Goal: Transaction & Acquisition: Book appointment/travel/reservation

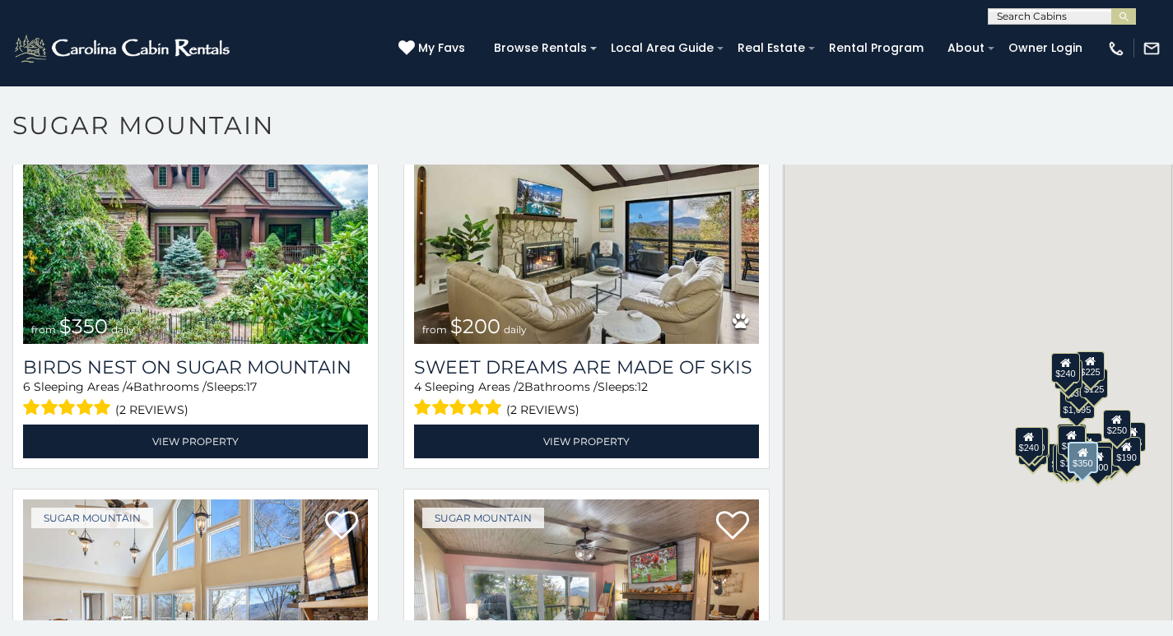
scroll to position [549, 0]
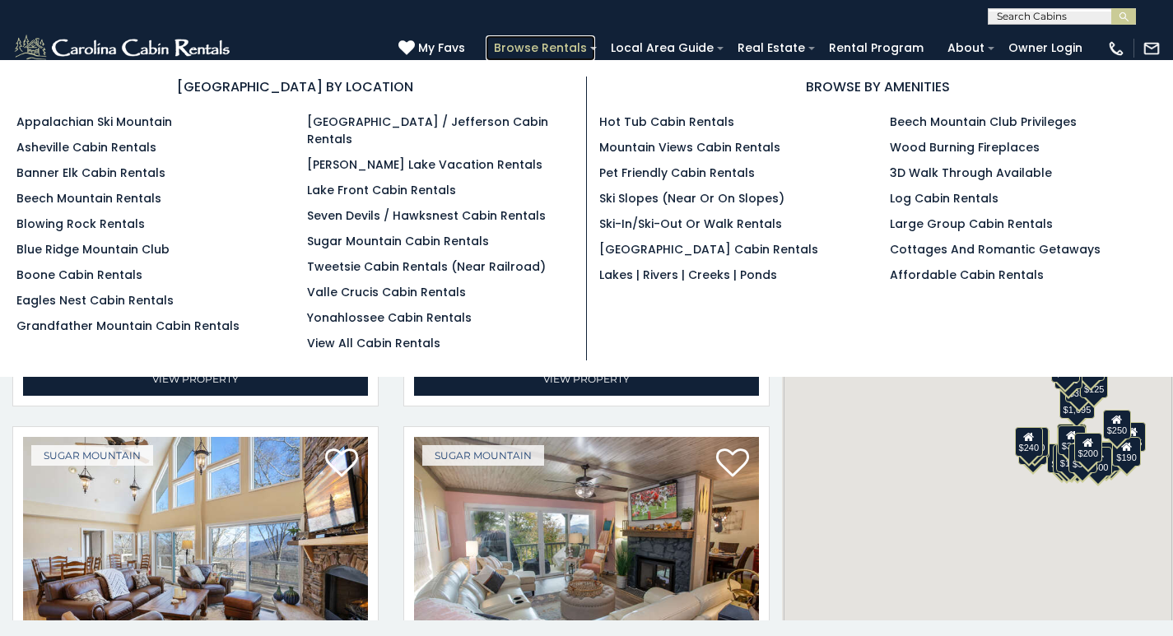
click at [595, 39] on link "Browse Rentals" at bounding box center [540, 48] width 109 height 26
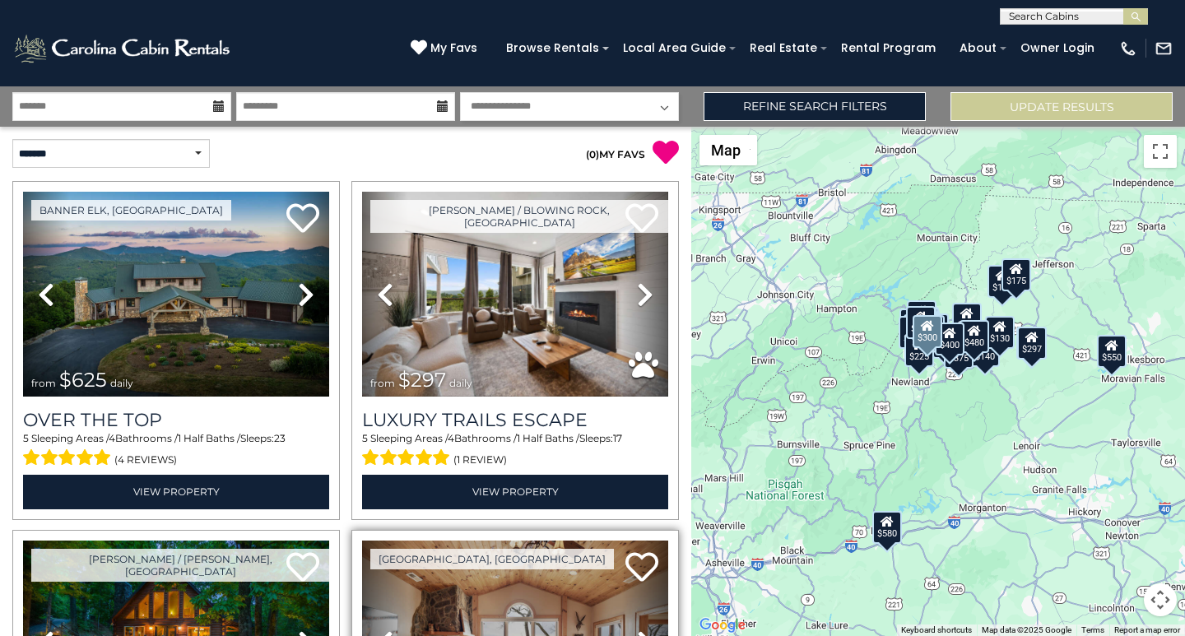
click at [377, 632] on icon at bounding box center [385, 643] width 16 height 26
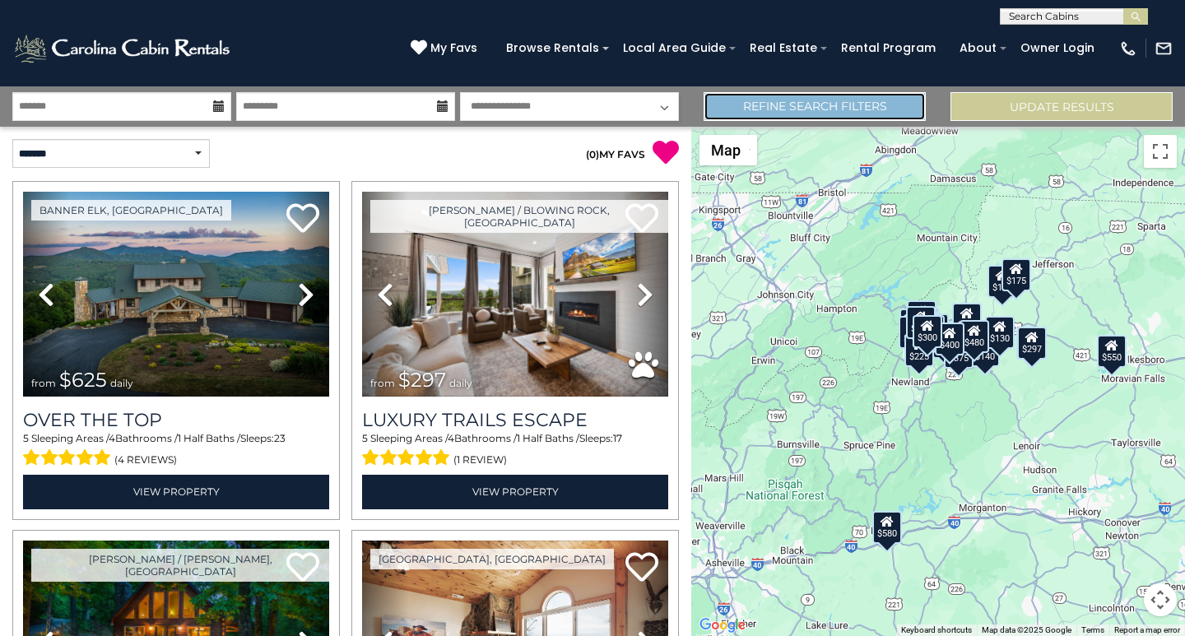
click at [873, 111] on link "Refine Search Filters" at bounding box center [815, 106] width 222 height 29
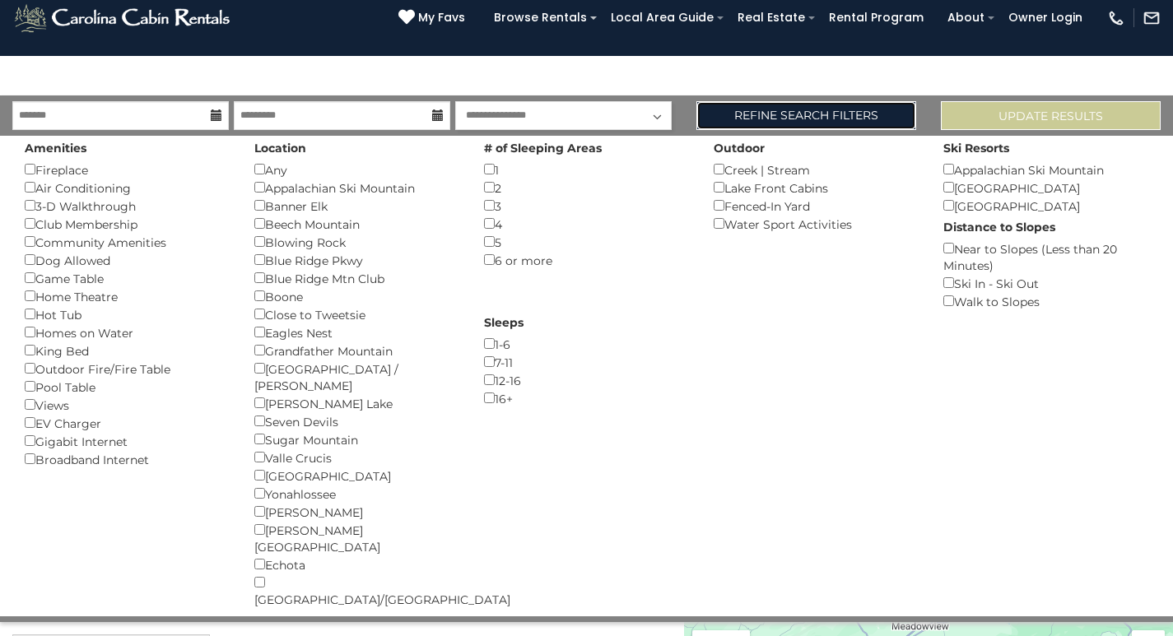
scroll to position [455, 0]
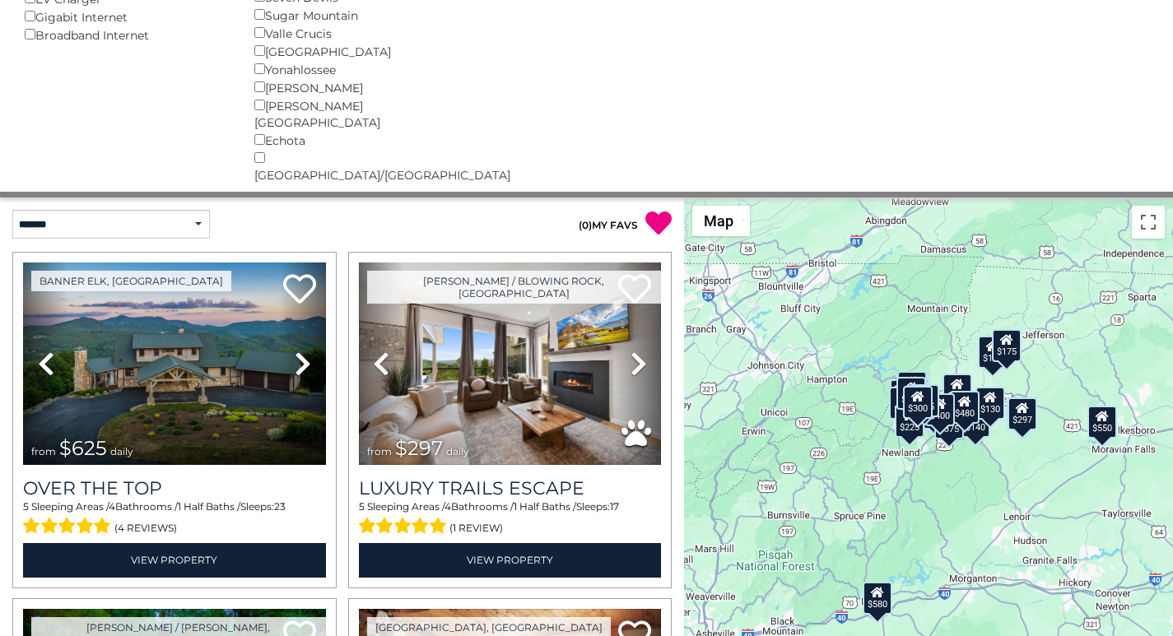
click at [254, 94] on div "Marion ()" at bounding box center [356, 87] width 205 height 18
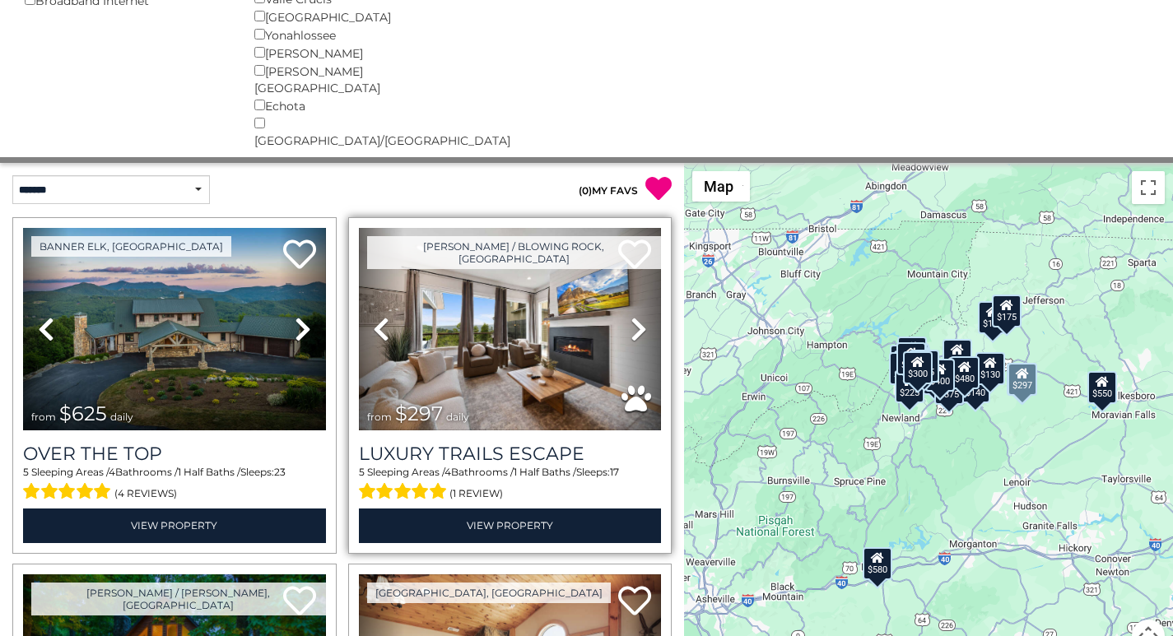
scroll to position [495, 0]
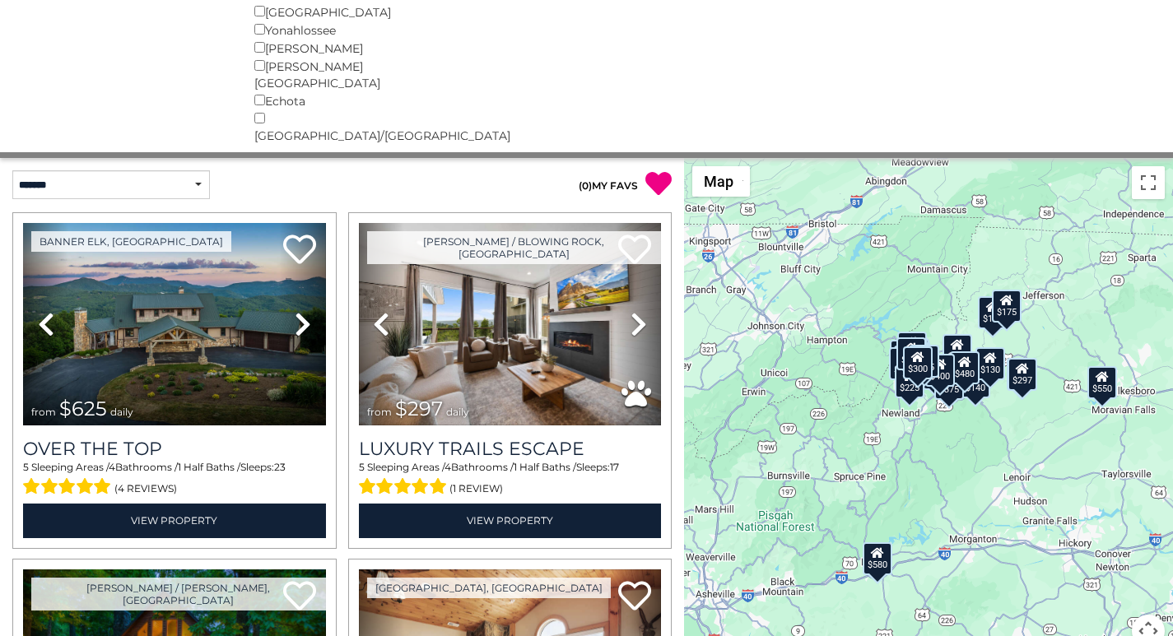
click at [26, 170] on select "**********" at bounding box center [110, 184] width 197 height 29
click at [12, 170] on select "**********" at bounding box center [110, 184] width 197 height 29
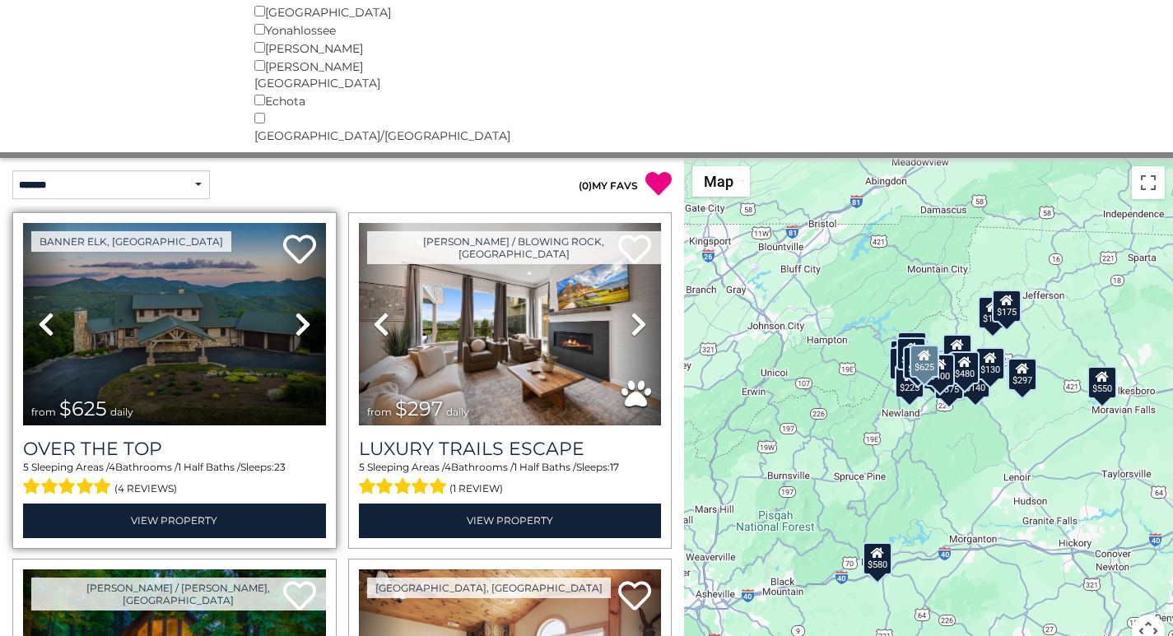
click at [26, 223] on link "Previous" at bounding box center [45, 324] width 45 height 202
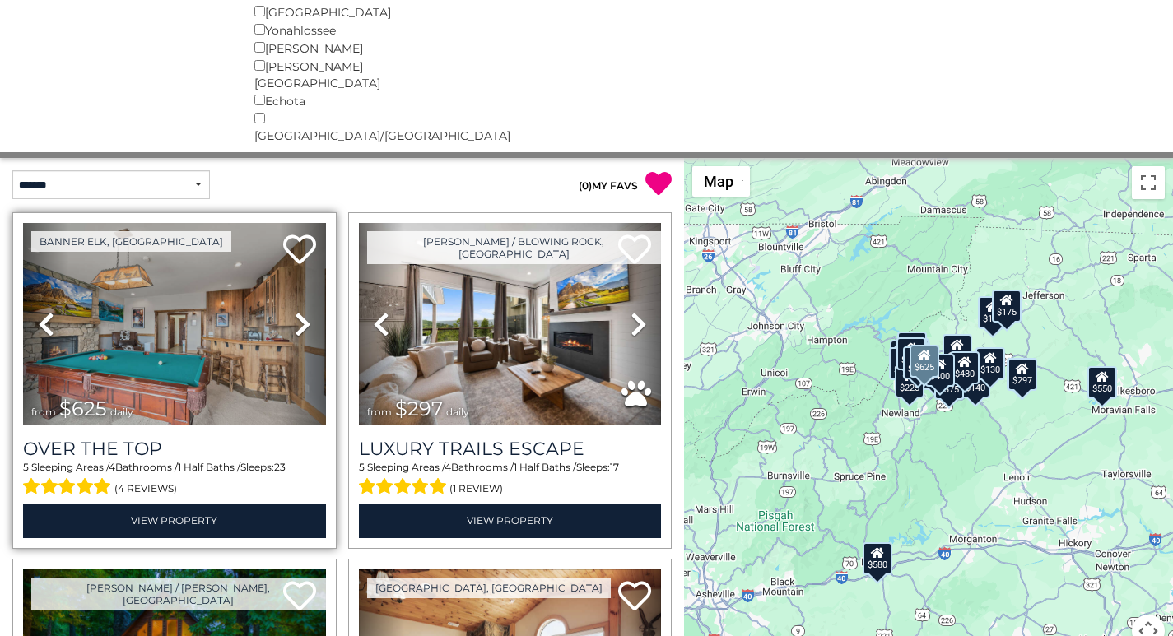
click at [26, 223] on link "Previous" at bounding box center [45, 324] width 45 height 202
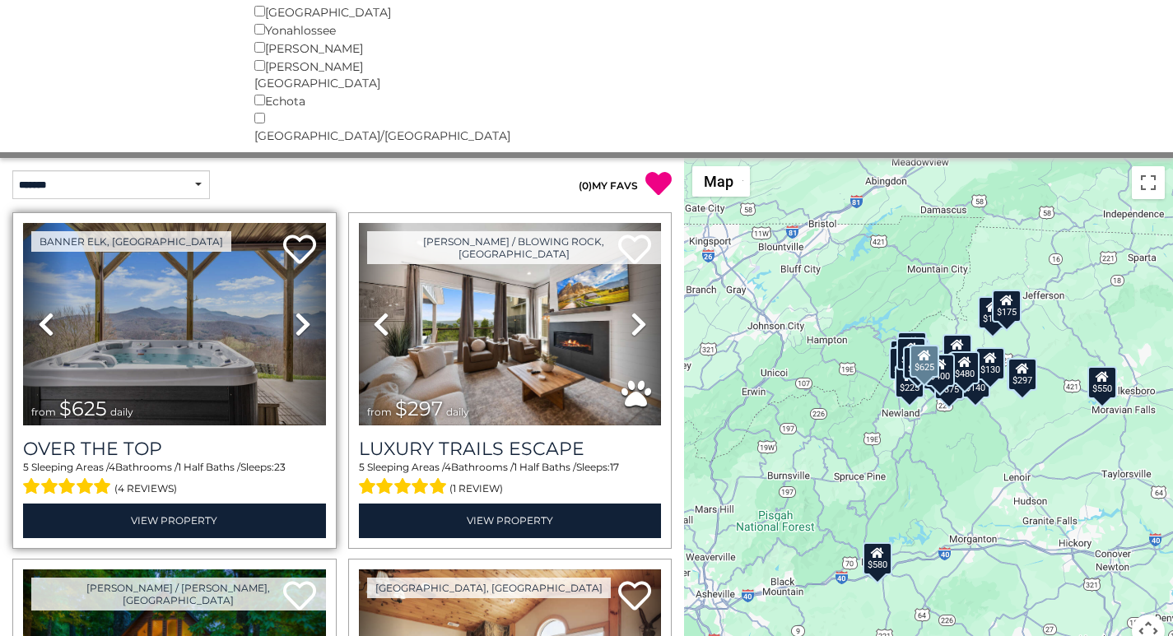
click at [26, 233] on link "Previous" at bounding box center [45, 324] width 45 height 202
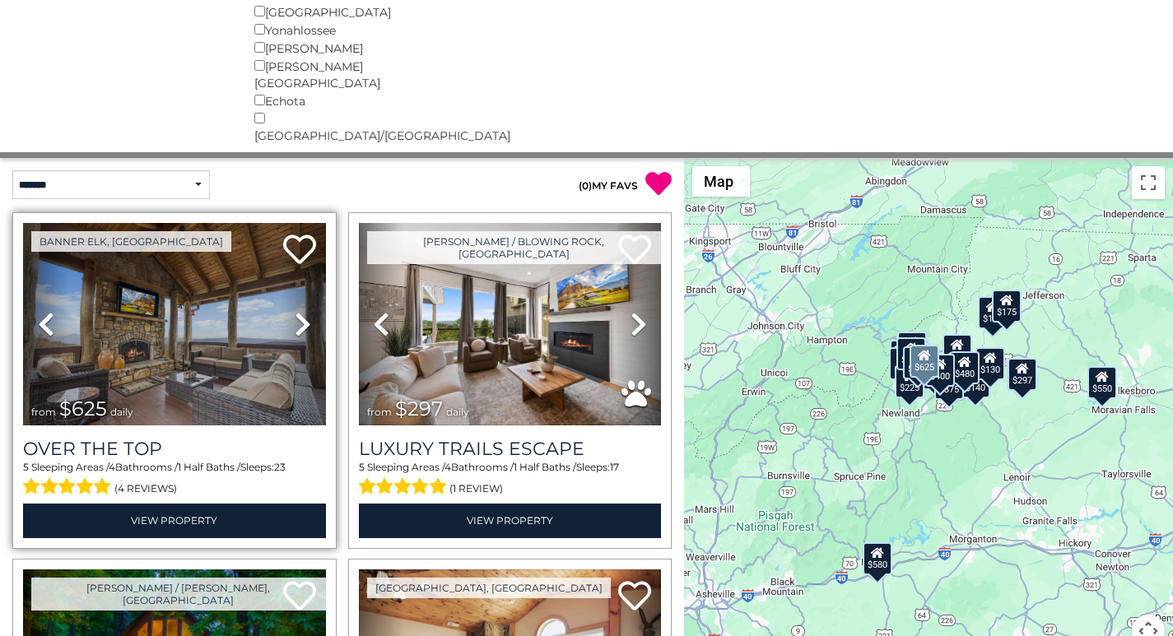
click at [26, 252] on link "Previous" at bounding box center [45, 324] width 45 height 202
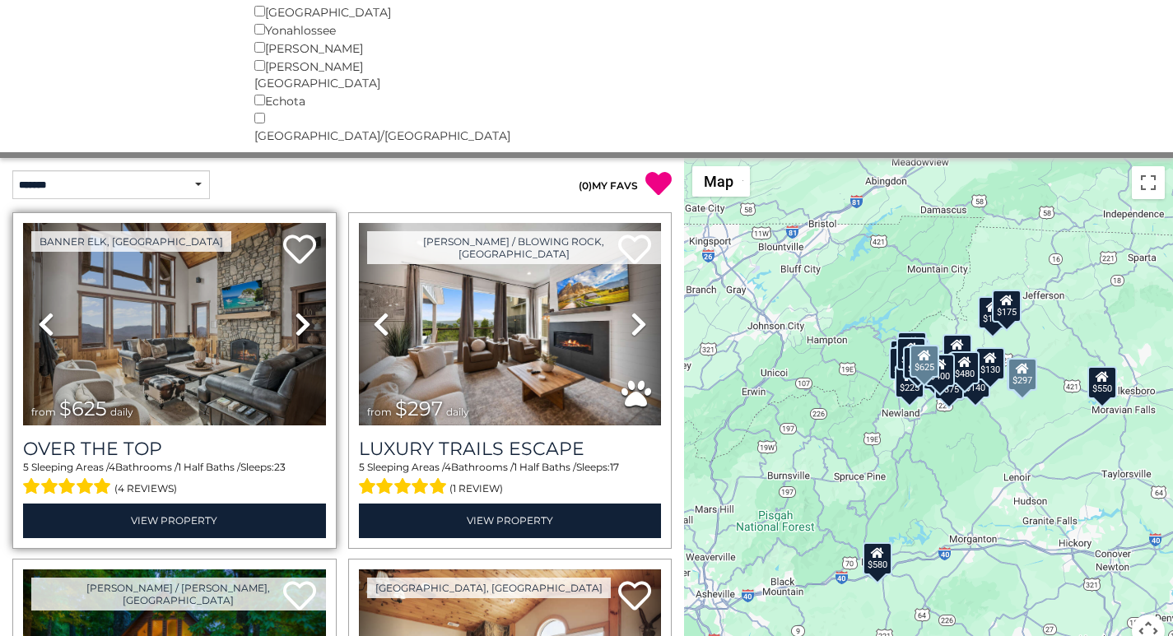
click at [28, 271] on link "Previous" at bounding box center [45, 324] width 45 height 202
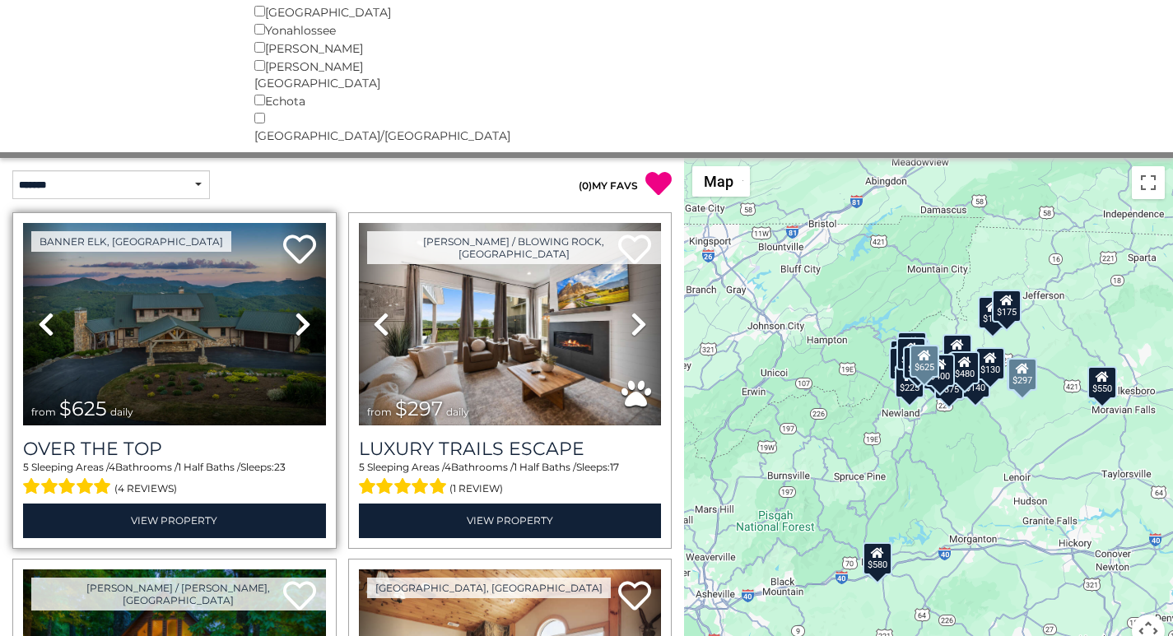
click at [26, 290] on link "Previous" at bounding box center [45, 324] width 45 height 202
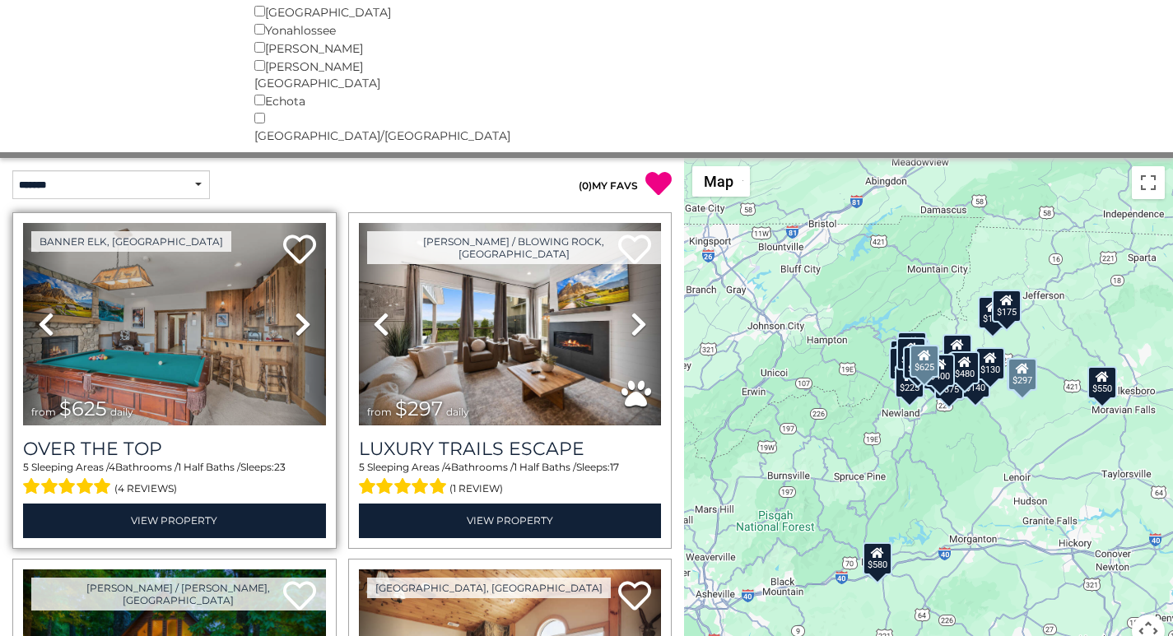
click at [26, 309] on link "Previous" at bounding box center [45, 324] width 45 height 202
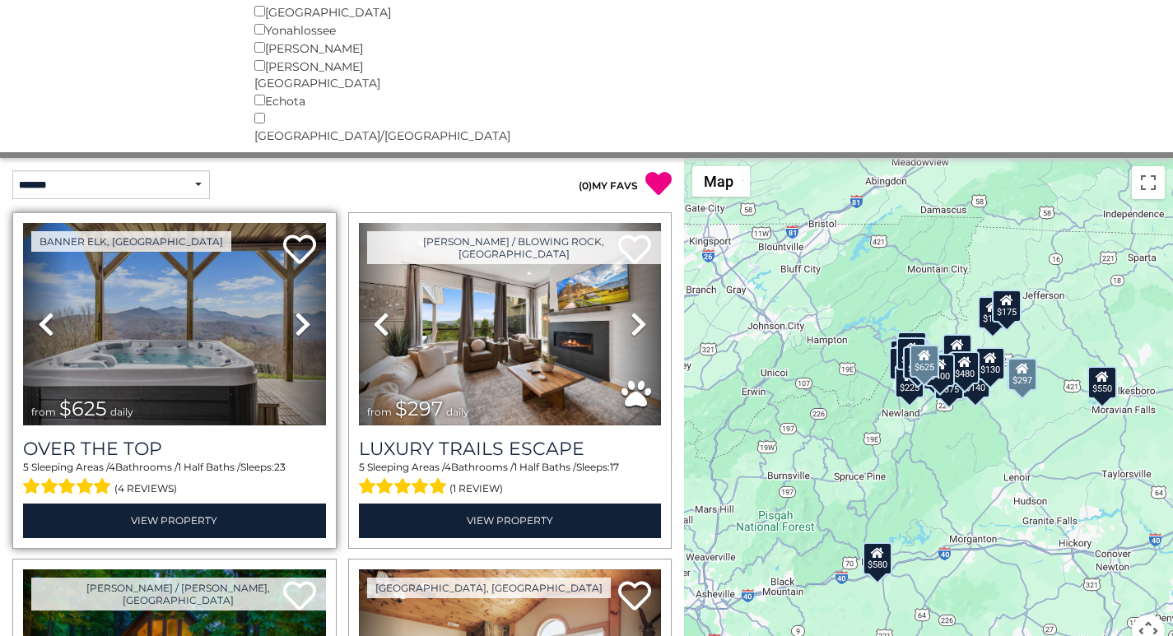
click at [27, 327] on link "Previous" at bounding box center [45, 324] width 45 height 202
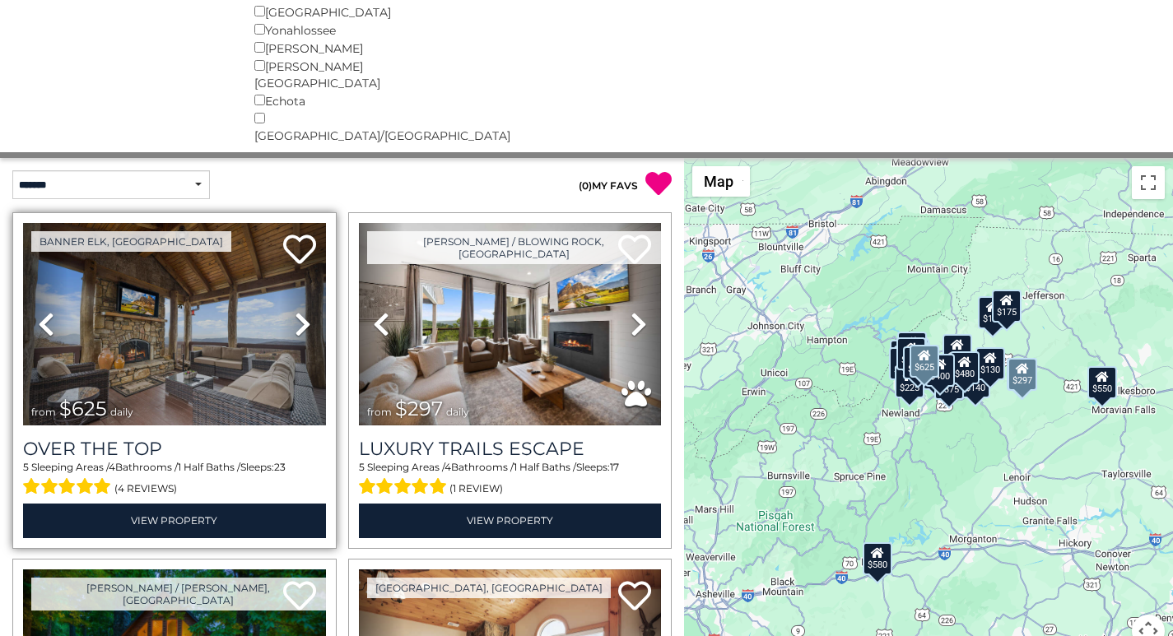
click at [27, 345] on link "Previous" at bounding box center [45, 324] width 45 height 202
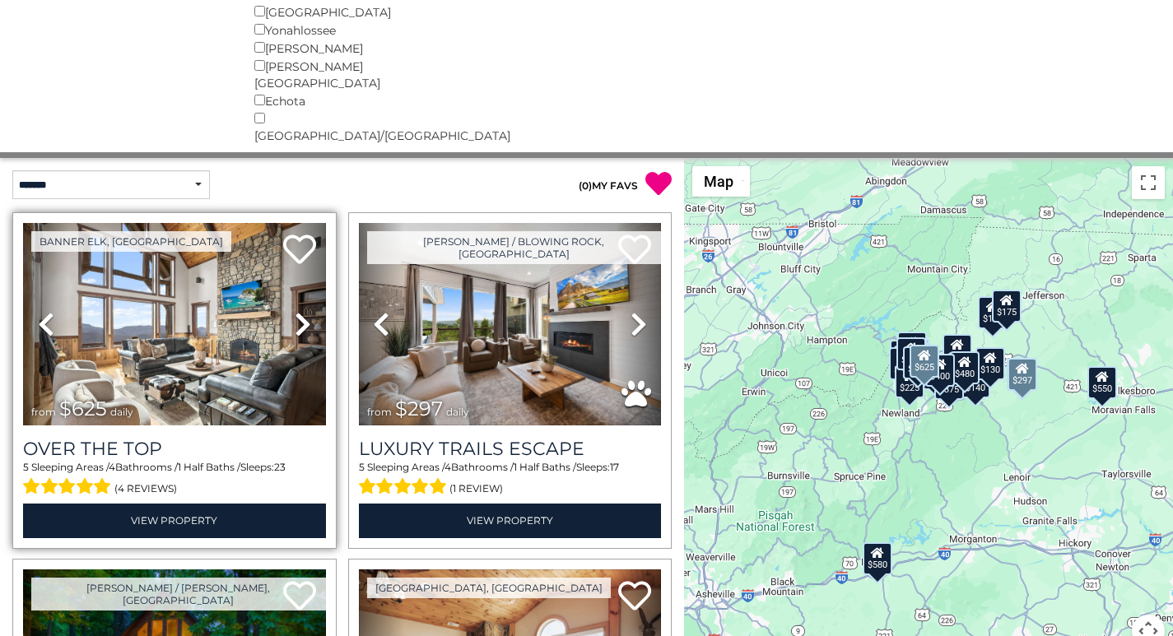
click at [26, 393] on span "from $625 daily" at bounding box center [86, 409] width 127 height 33
click at [25, 393] on span "from $625 daily" at bounding box center [86, 409] width 127 height 33
click at [27, 425] on div "Over The Top 5 Sleeping Areas / 4 Bathrooms / 1 Half Baths / Sleeps: 23 (4 revi…" at bounding box center [174, 481] width 303 height 112
click at [27, 438] on h3 "Over The Top" at bounding box center [174, 449] width 303 height 22
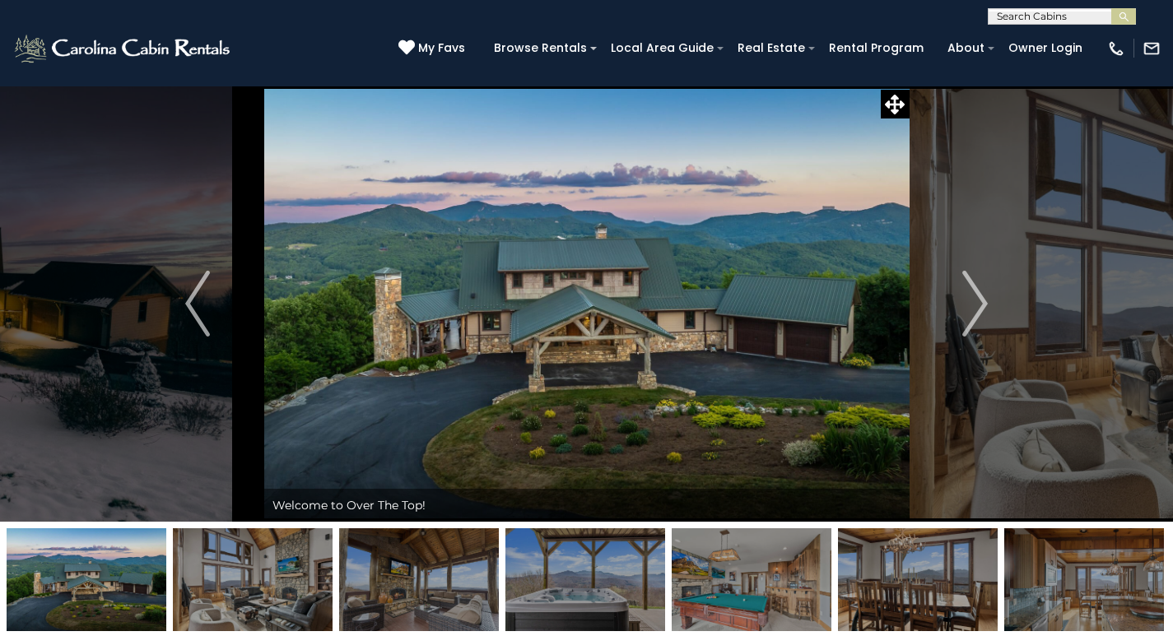
click at [254, 157] on button "Previous" at bounding box center [198, 304] width 132 height 436
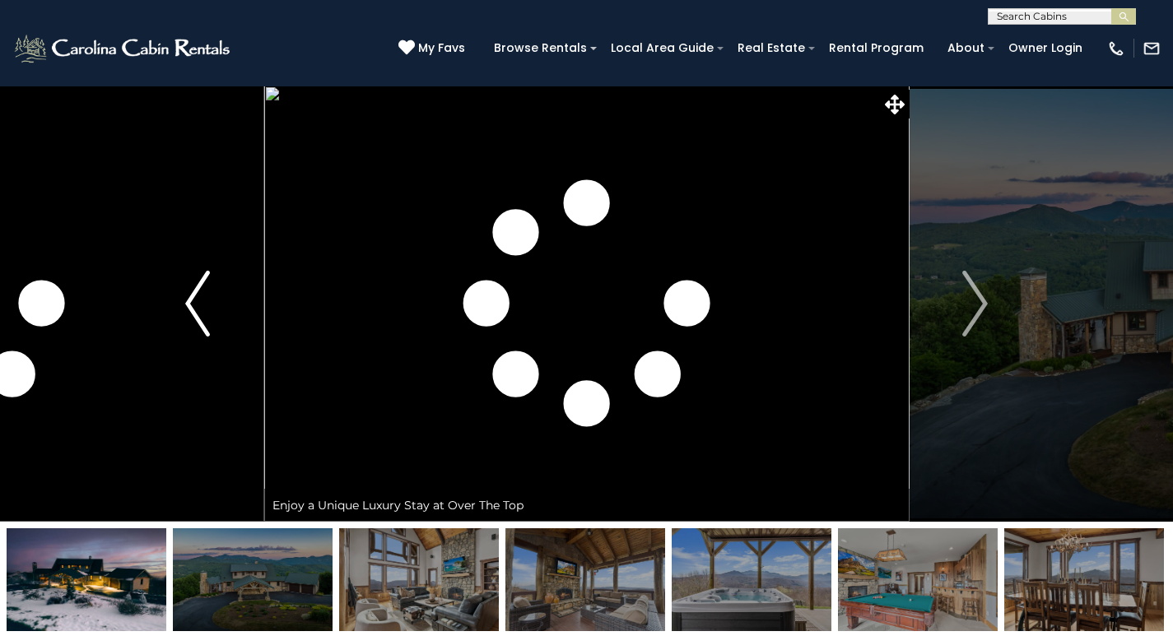
click at [257, 175] on button "Previous" at bounding box center [198, 304] width 132 height 436
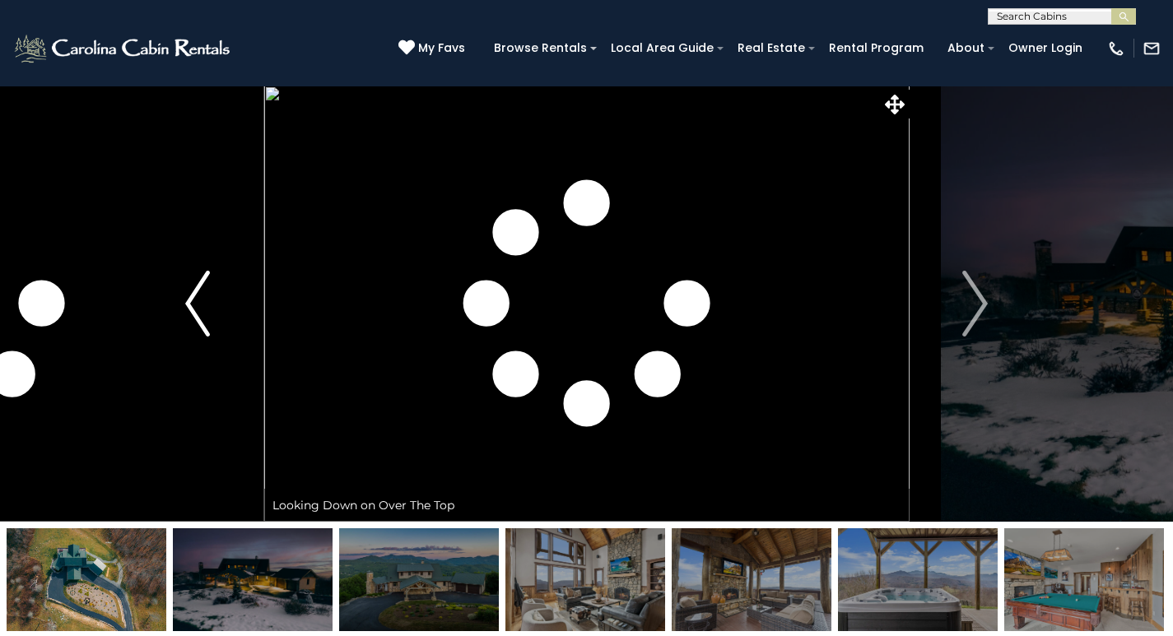
click at [255, 194] on button "Previous" at bounding box center [198, 304] width 132 height 436
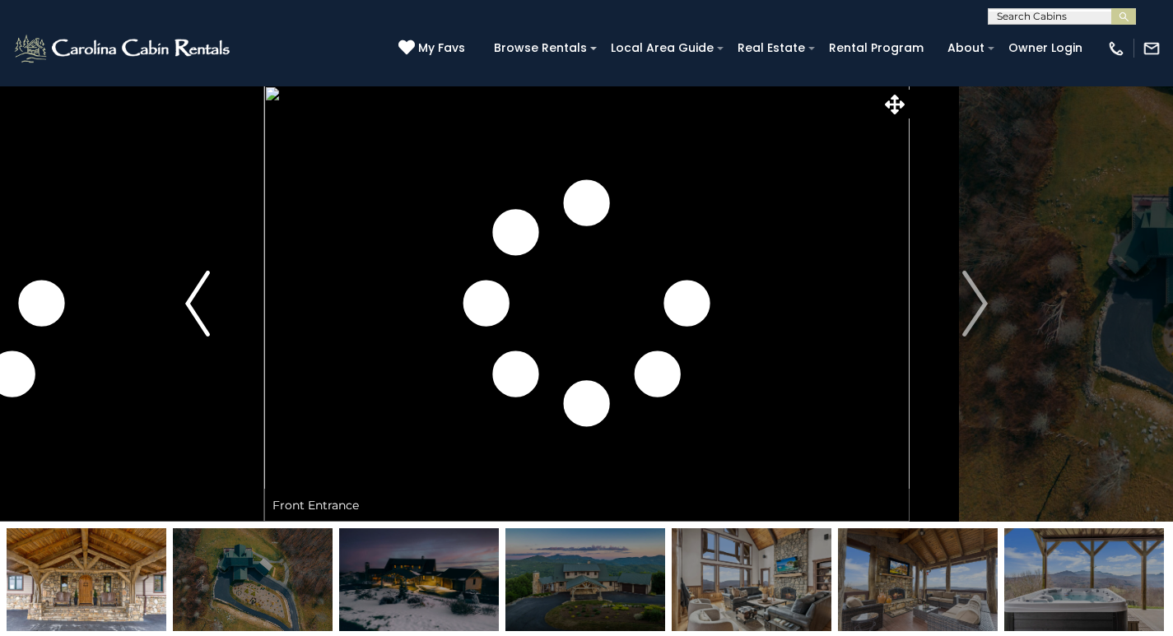
click at [257, 213] on button "Previous" at bounding box center [198, 304] width 132 height 436
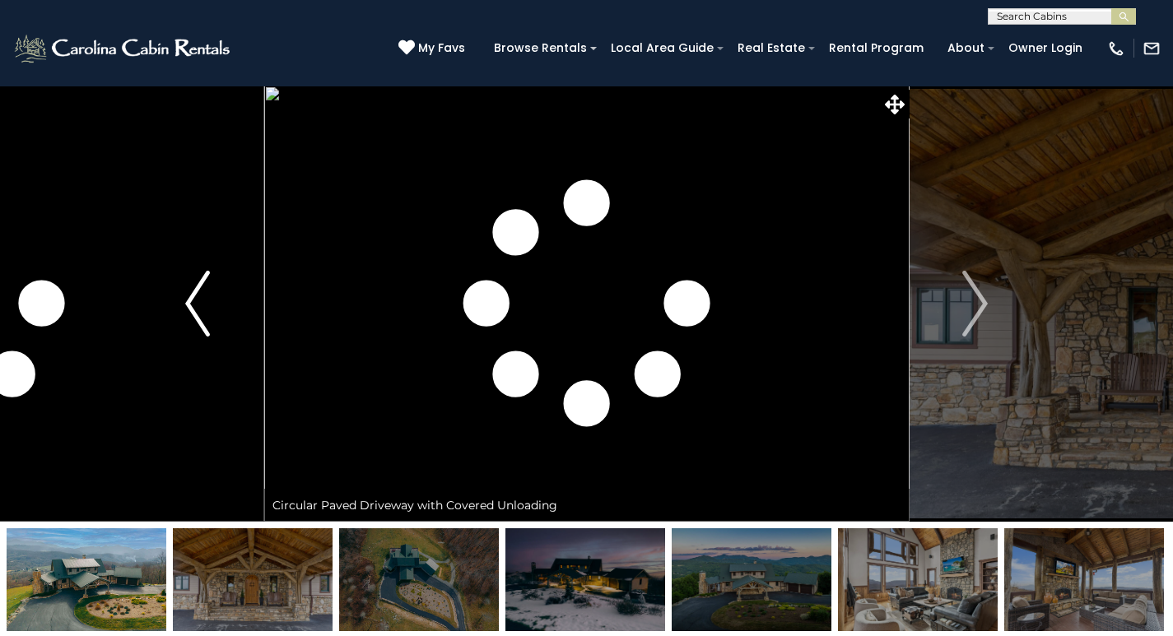
click at [257, 232] on button "Previous" at bounding box center [198, 304] width 132 height 436
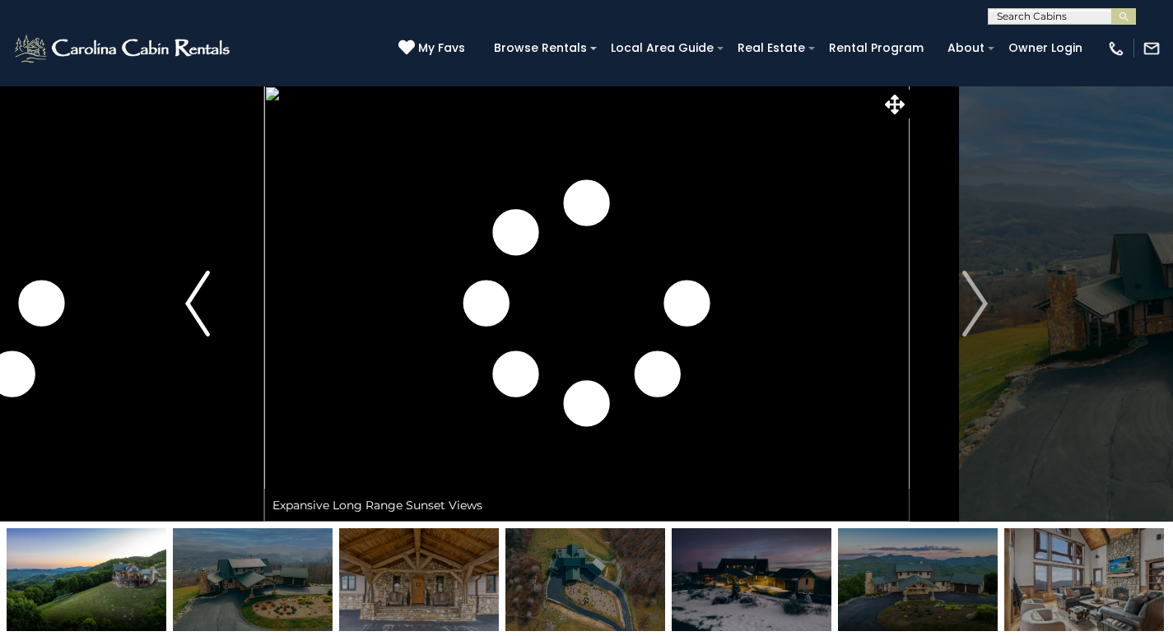
click at [257, 253] on button "Previous" at bounding box center [198, 304] width 132 height 436
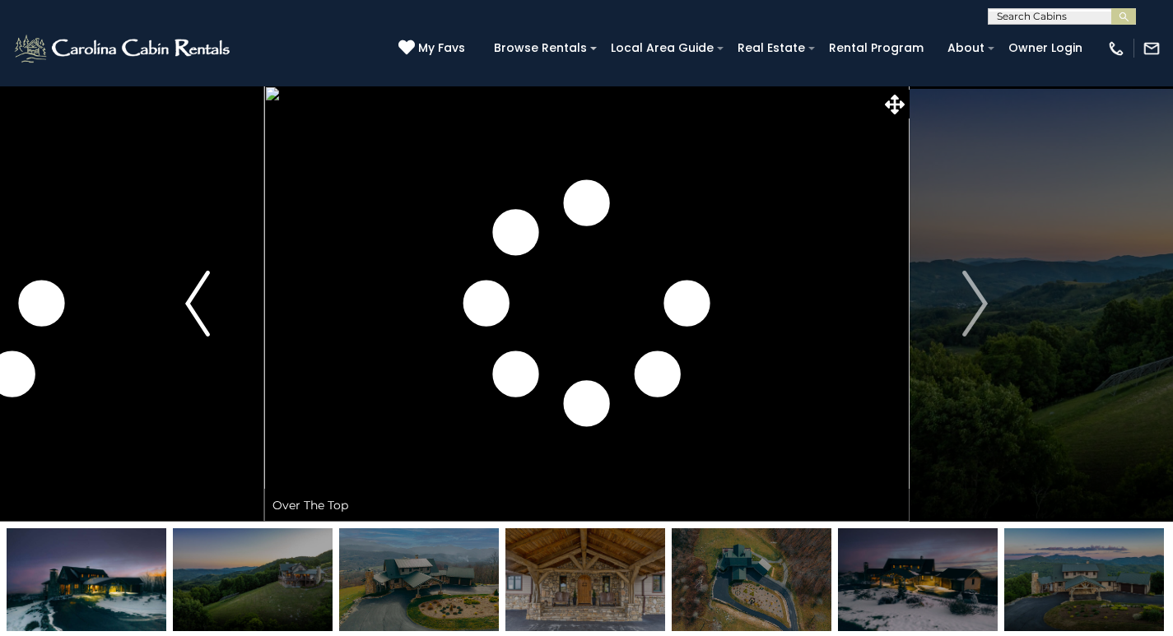
click at [255, 270] on button "Previous" at bounding box center [198, 304] width 132 height 436
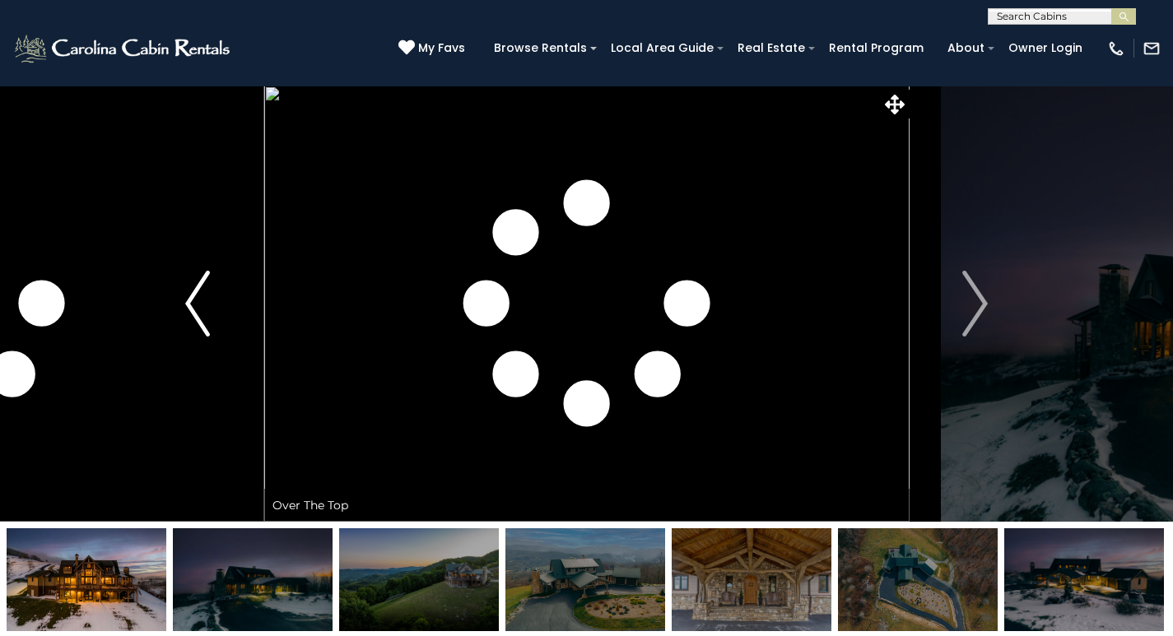
click at [254, 287] on button "Previous" at bounding box center [198, 304] width 132 height 436
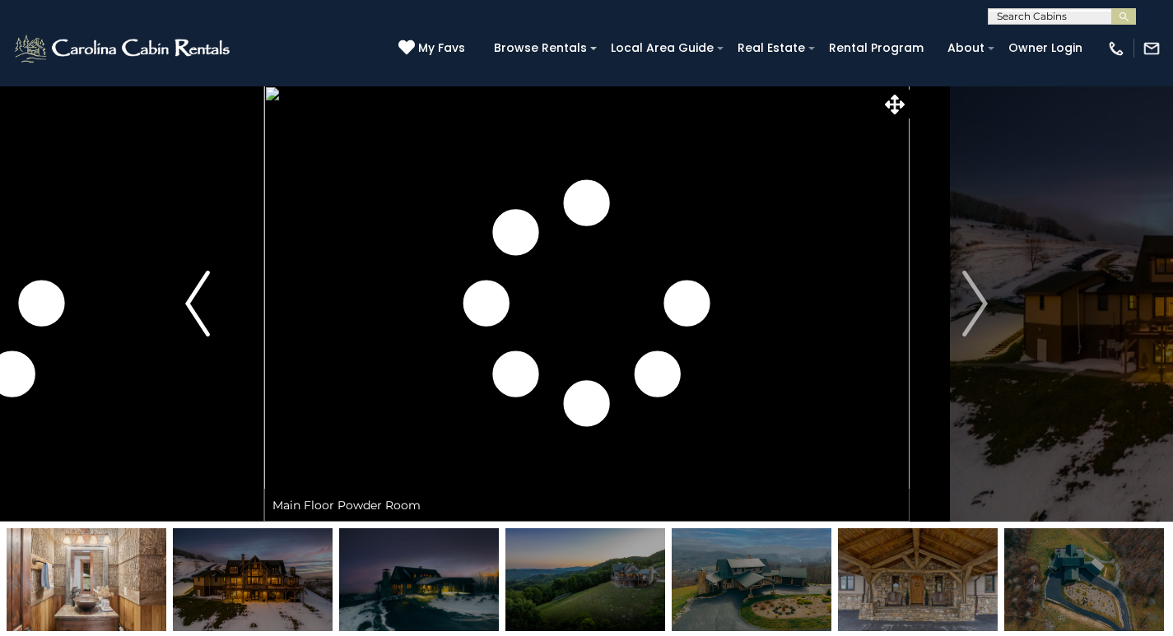
click at [254, 309] on button "Previous" at bounding box center [198, 304] width 132 height 436
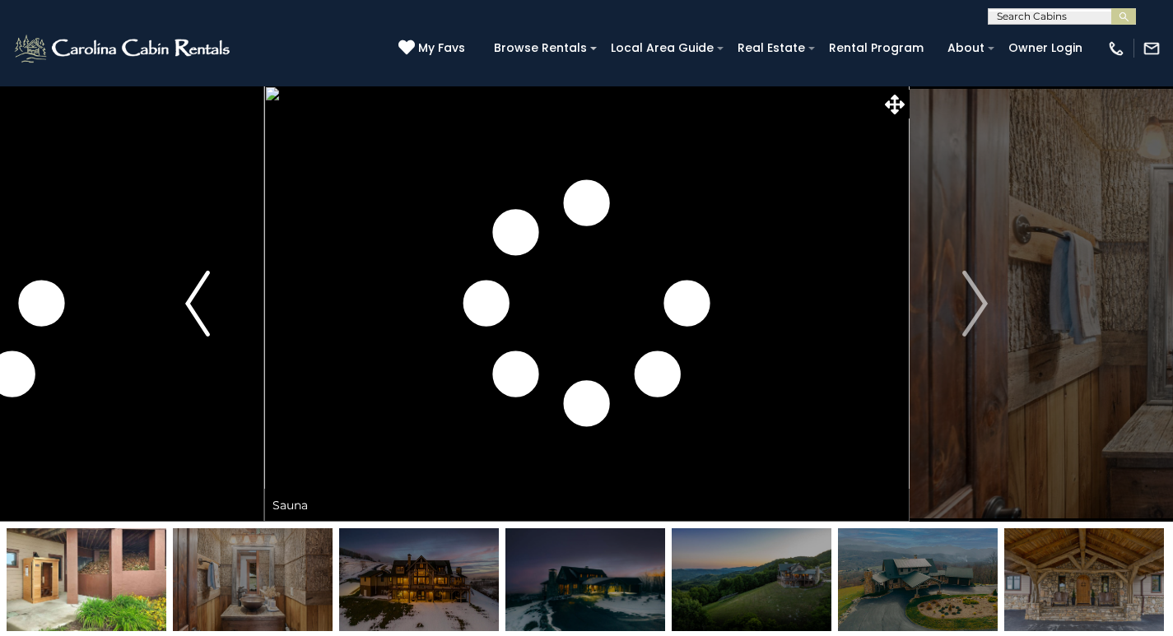
click at [256, 328] on button "Previous" at bounding box center [198, 304] width 132 height 436
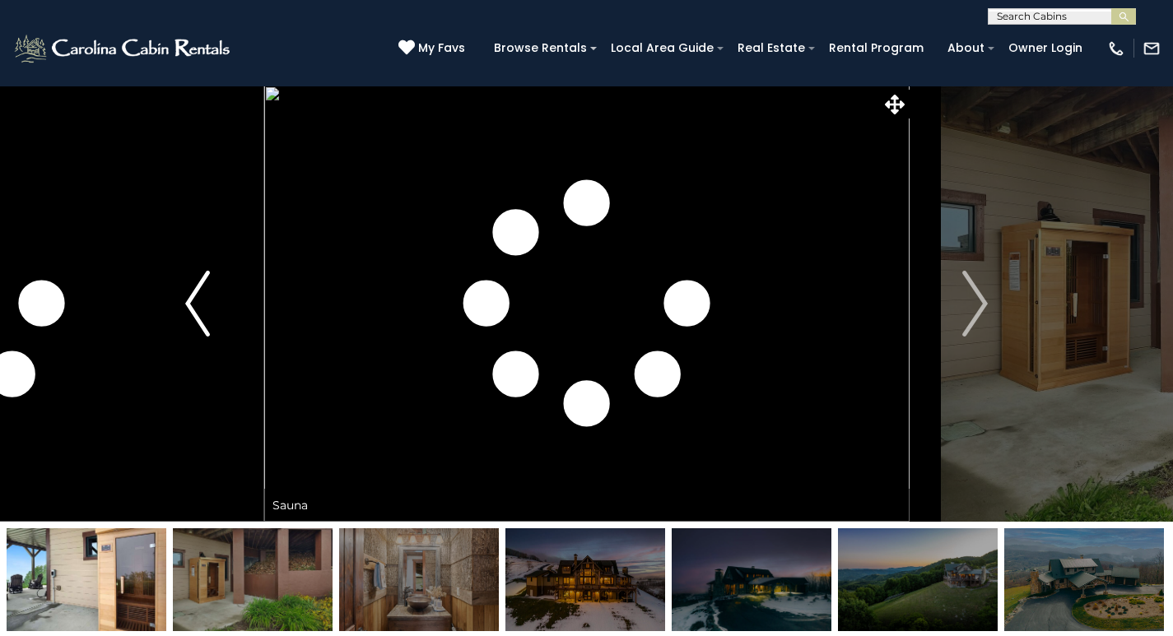
click at [257, 344] on button "Previous" at bounding box center [198, 304] width 132 height 436
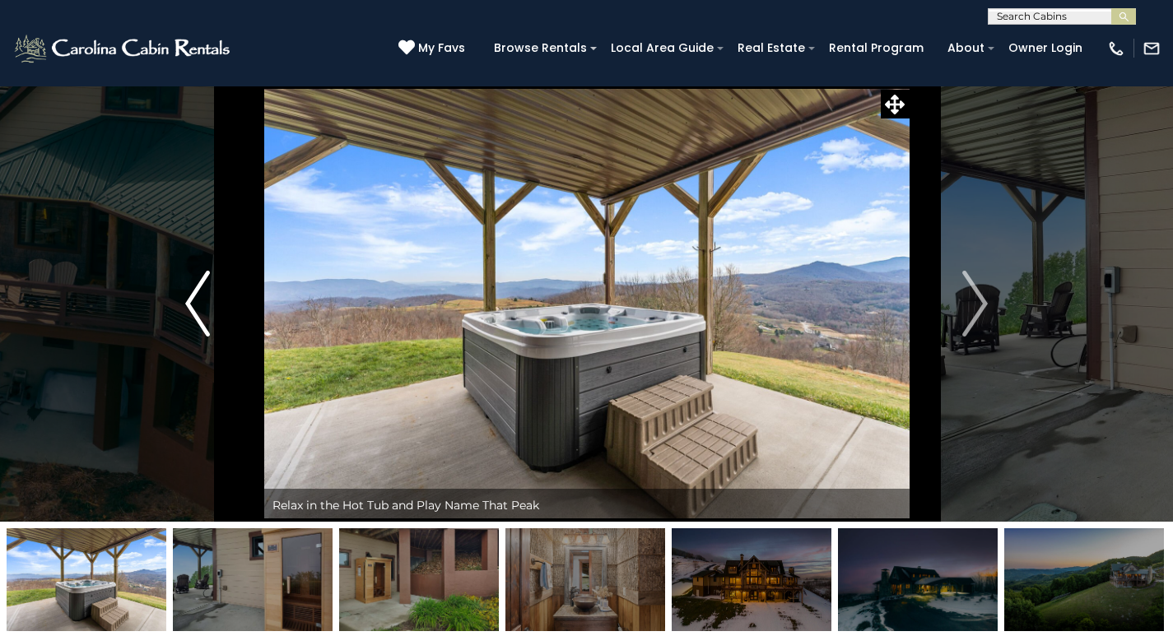
click at [257, 364] on button "Previous" at bounding box center [198, 304] width 132 height 436
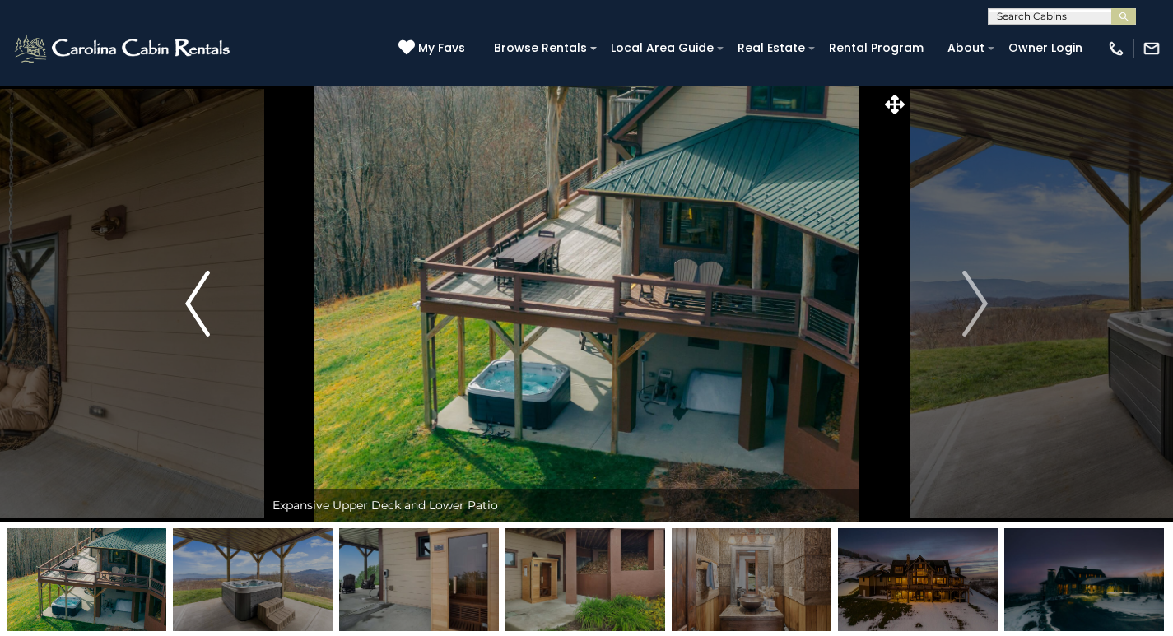
click at [257, 382] on button "Previous" at bounding box center [198, 304] width 132 height 436
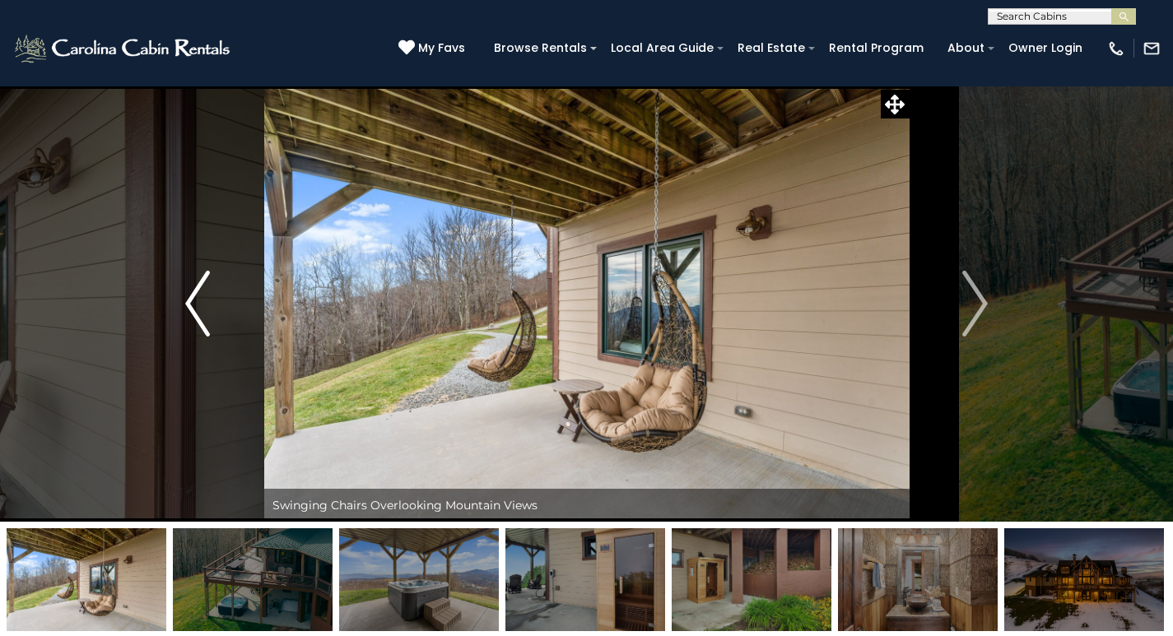
click at [255, 402] on button "Previous" at bounding box center [198, 304] width 132 height 436
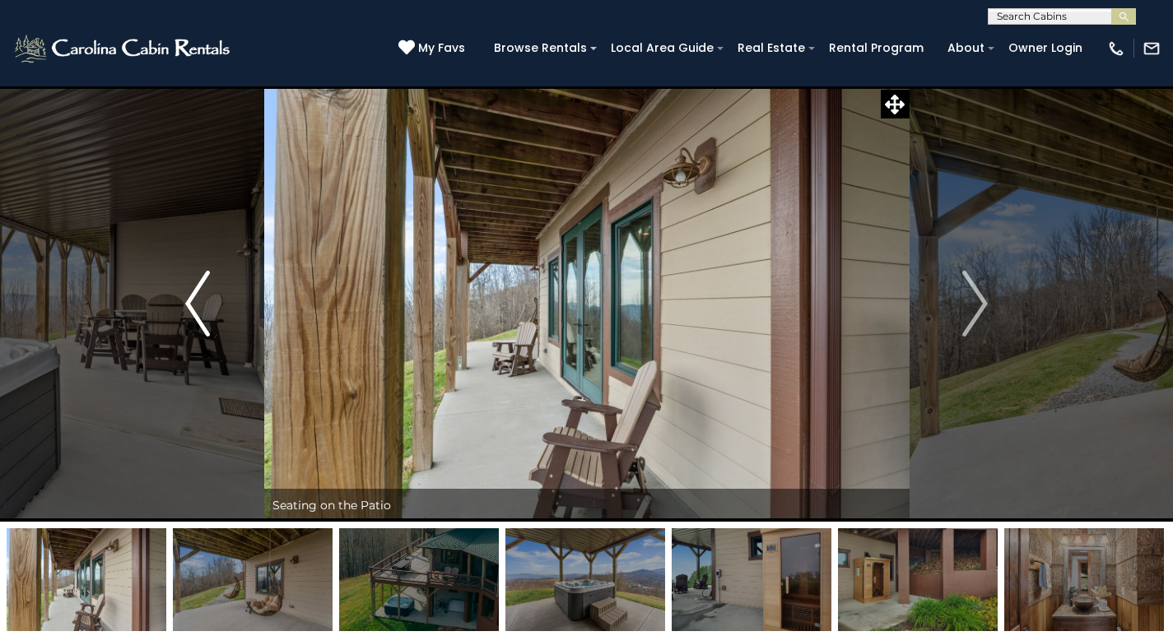
click at [257, 420] on button "Previous" at bounding box center [198, 304] width 132 height 436
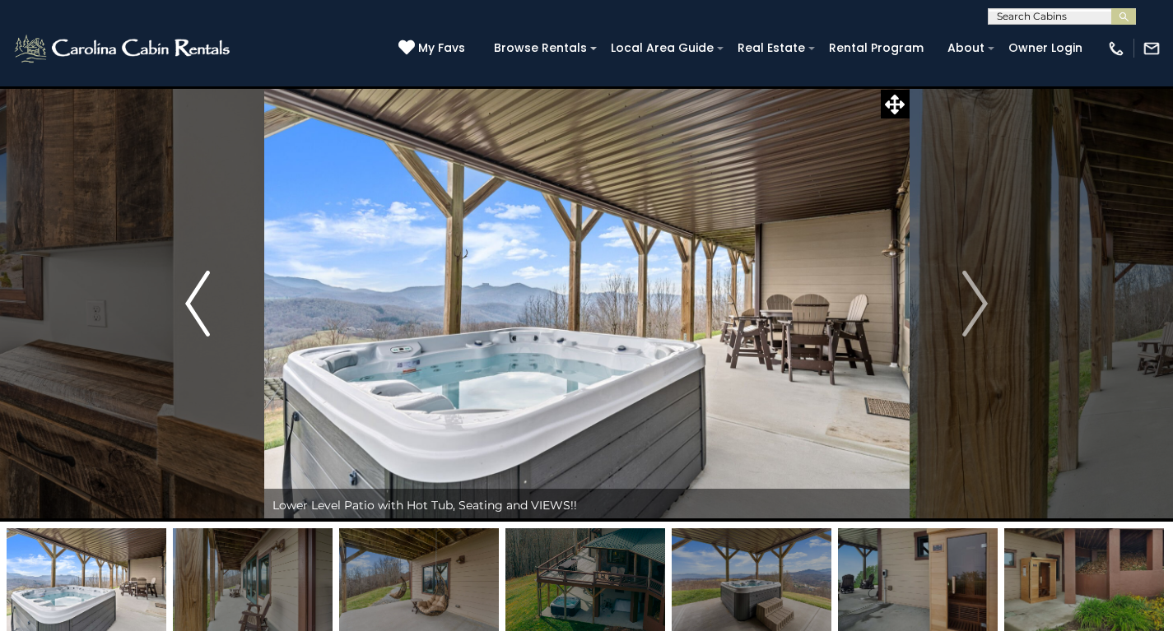
click at [254, 440] on button "Previous" at bounding box center [198, 304] width 132 height 436
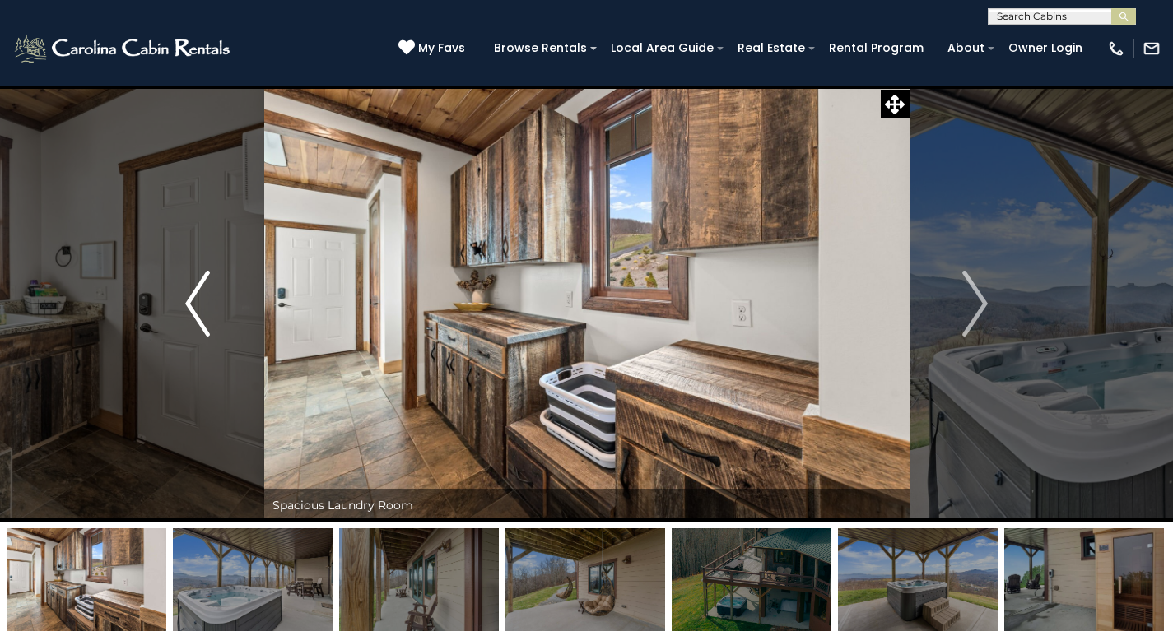
click at [257, 458] on button "Previous" at bounding box center [198, 304] width 132 height 436
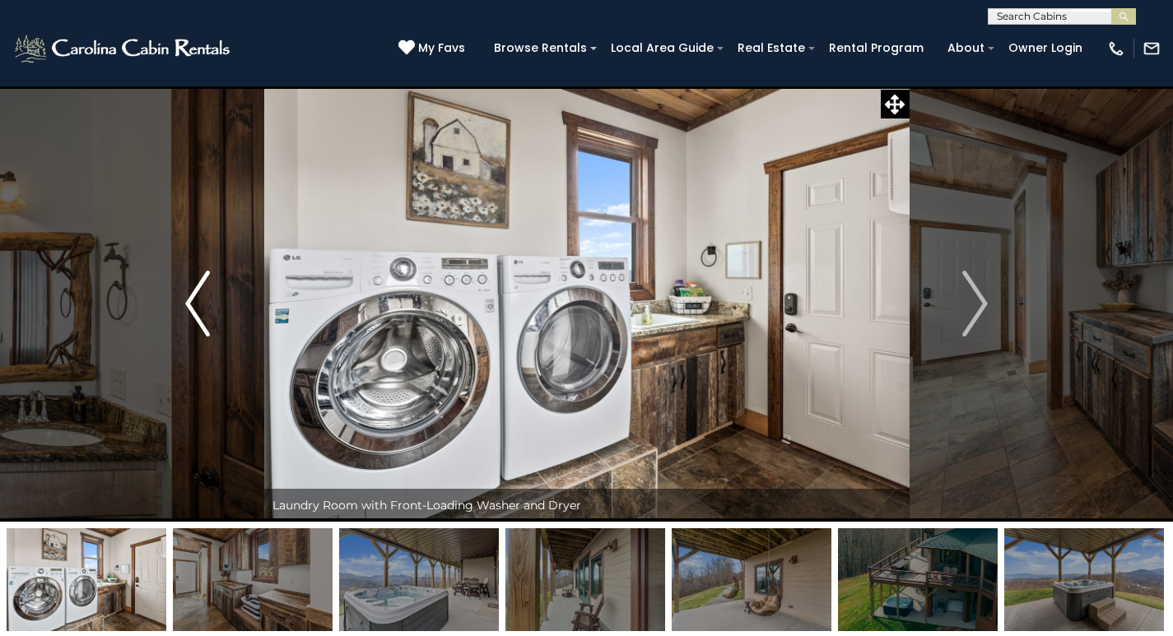
click at [255, 478] on button "Previous" at bounding box center [198, 304] width 132 height 436
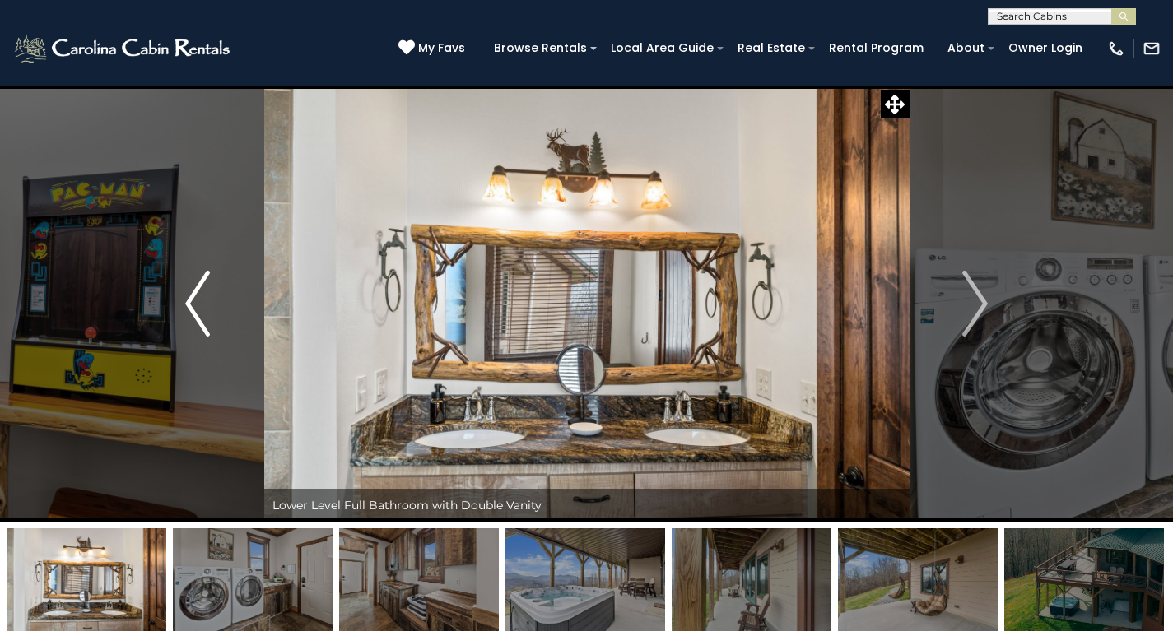
click at [257, 498] on button "Previous" at bounding box center [198, 304] width 132 height 436
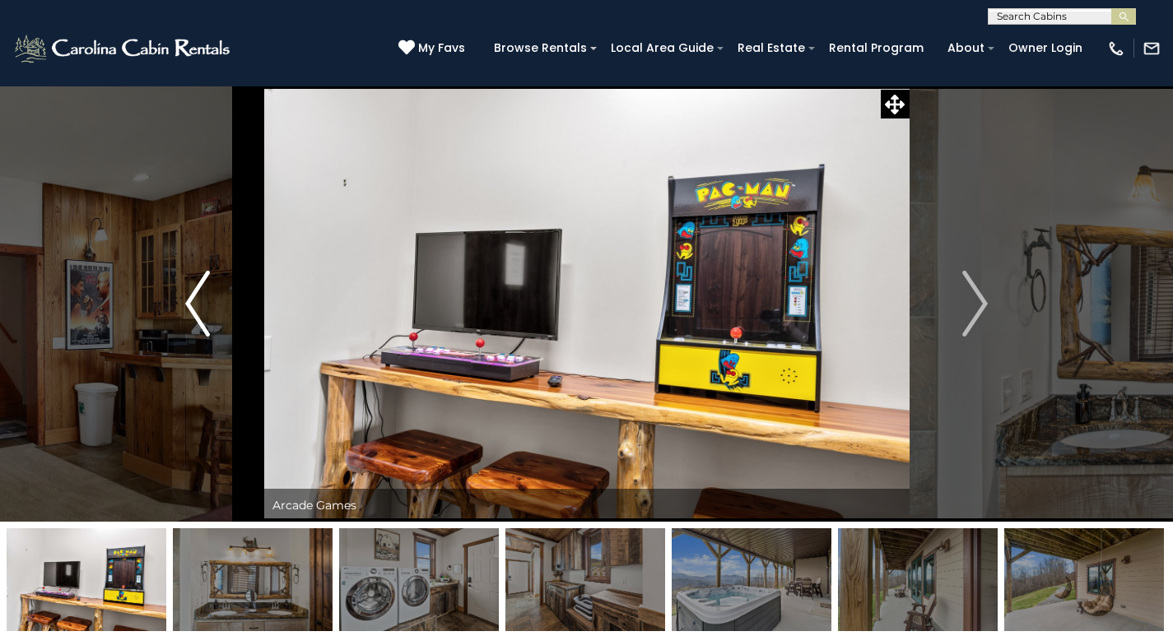
click at [255, 516] on button "Previous" at bounding box center [198, 304] width 132 height 436
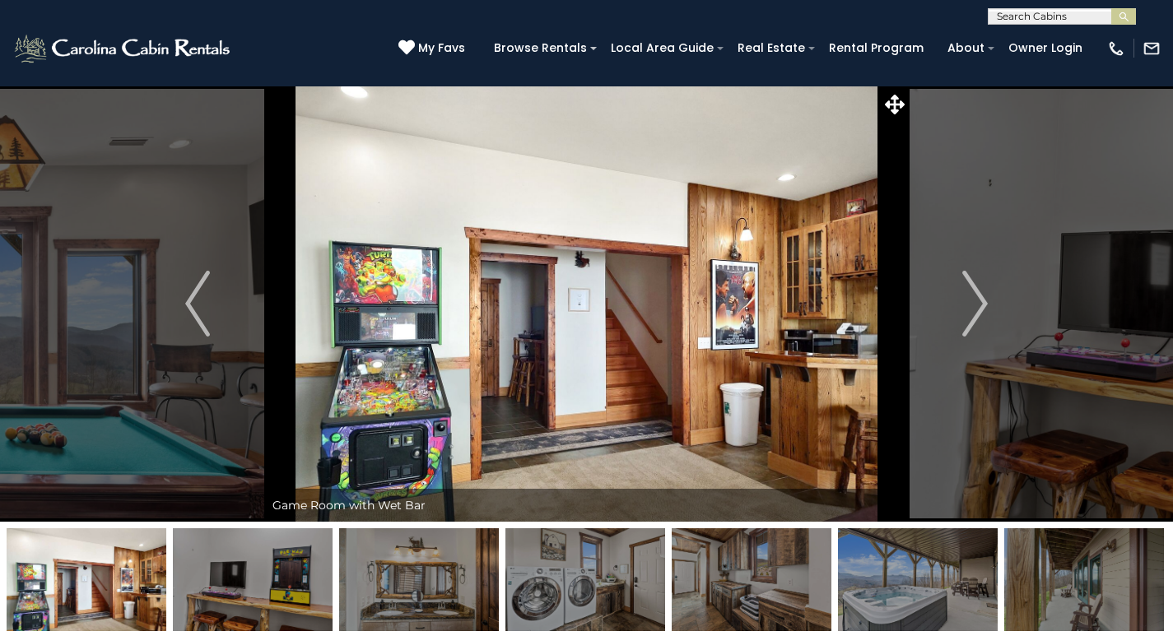
click at [257, 537] on img at bounding box center [253, 579] width 160 height 103
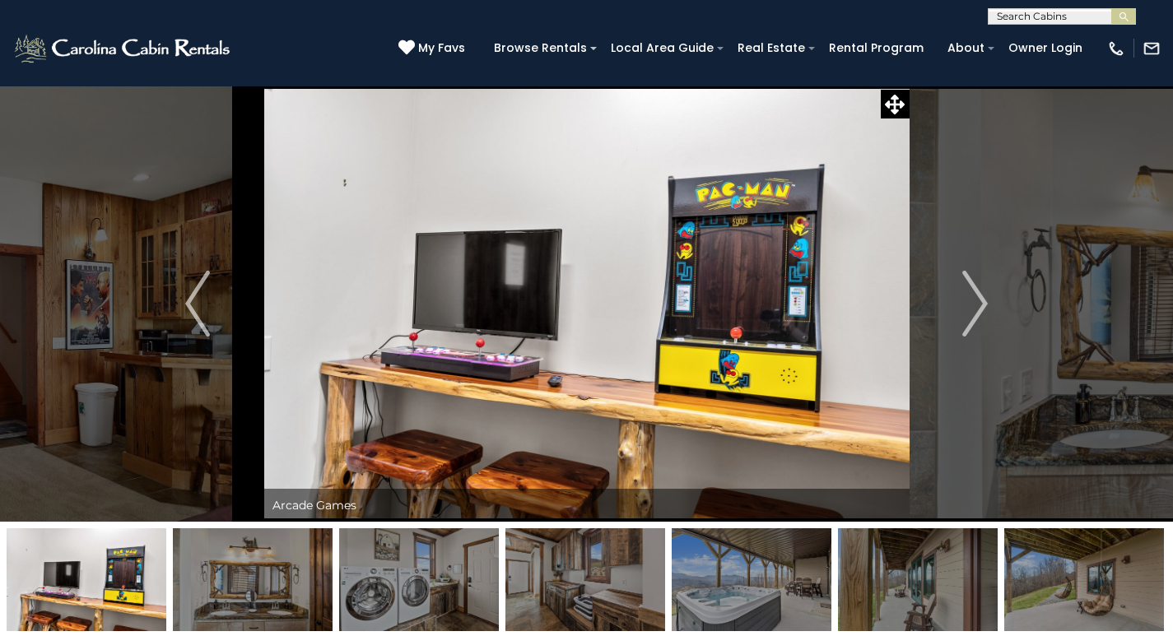
click at [255, 554] on img at bounding box center [253, 579] width 160 height 103
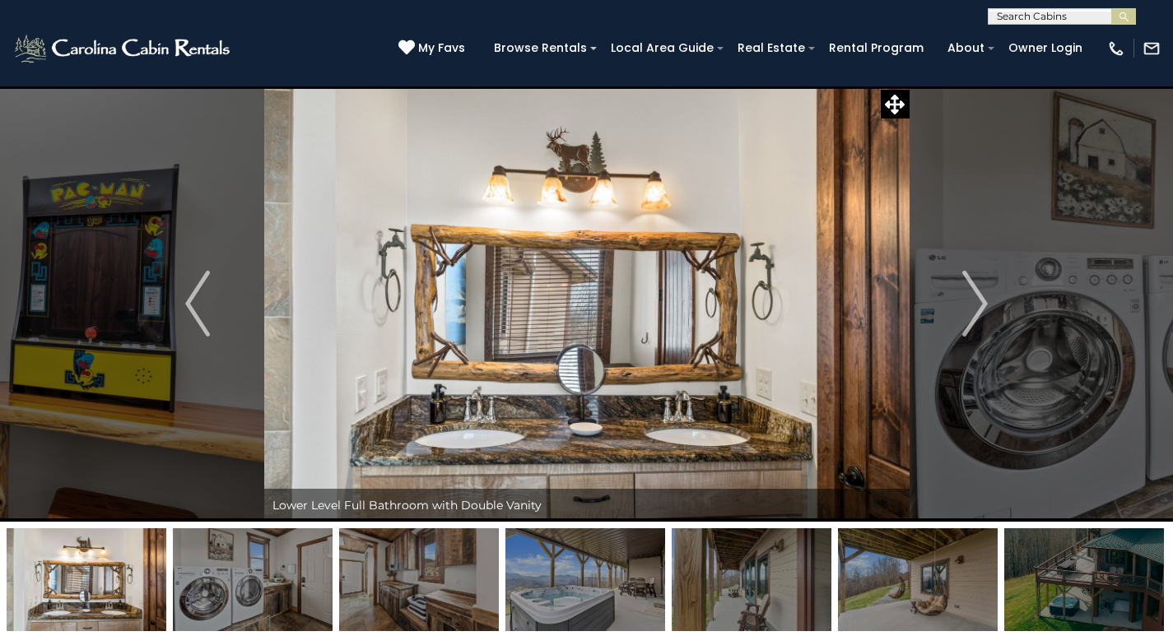
click at [486, 157] on img at bounding box center [586, 304] width 645 height 436
click at [485, 174] on img at bounding box center [586, 304] width 645 height 436
click at [485, 193] on img at bounding box center [586, 304] width 645 height 436
click at [485, 212] on img at bounding box center [586, 304] width 645 height 436
click at [486, 233] on img at bounding box center [586, 304] width 645 height 436
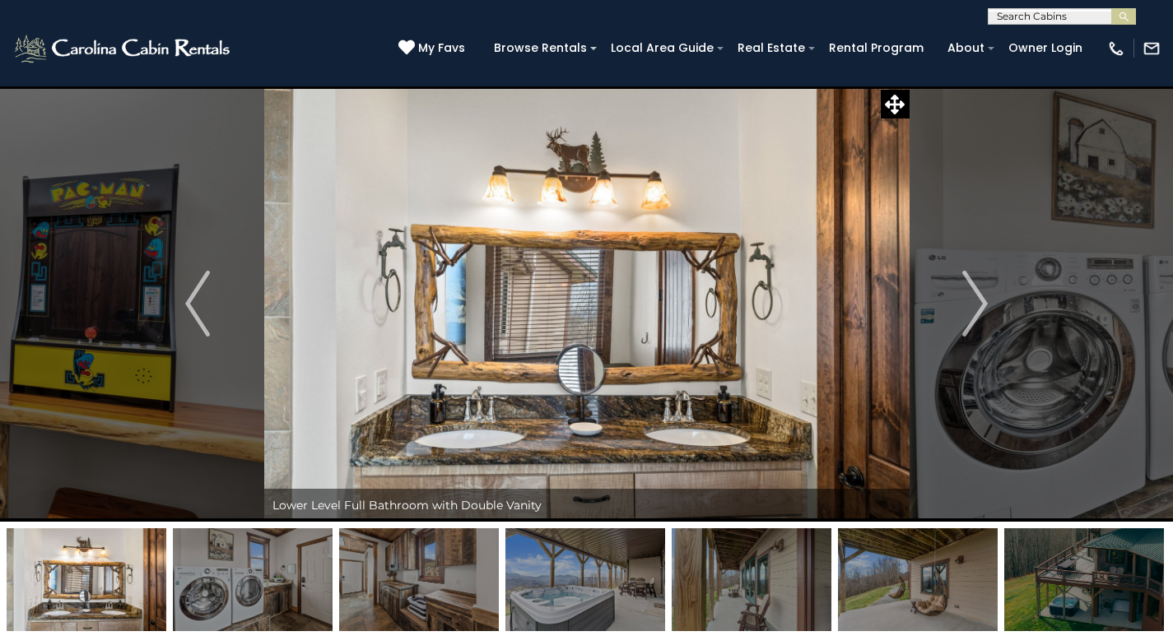
click at [486, 249] on img at bounding box center [586, 304] width 645 height 436
click at [716, 155] on img at bounding box center [586, 304] width 645 height 436
click at [714, 176] on img at bounding box center [586, 304] width 645 height 436
click at [716, 196] on img at bounding box center [586, 304] width 645 height 436
click at [714, 211] on img at bounding box center [586, 304] width 645 height 436
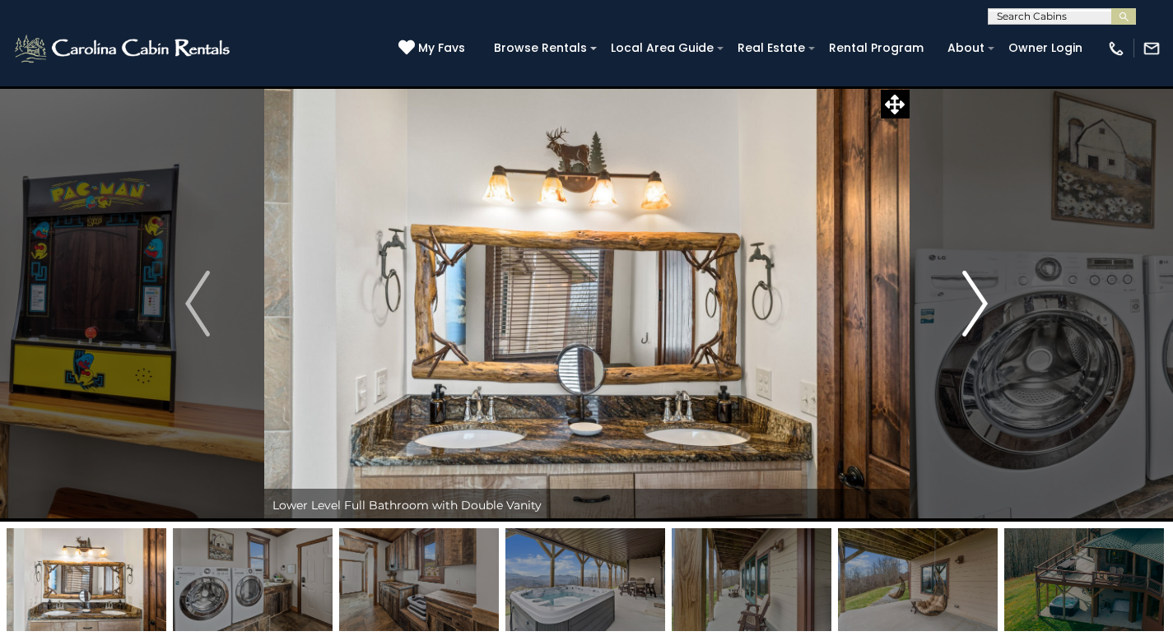
click at [945, 157] on button "Next" at bounding box center [974, 304] width 132 height 436
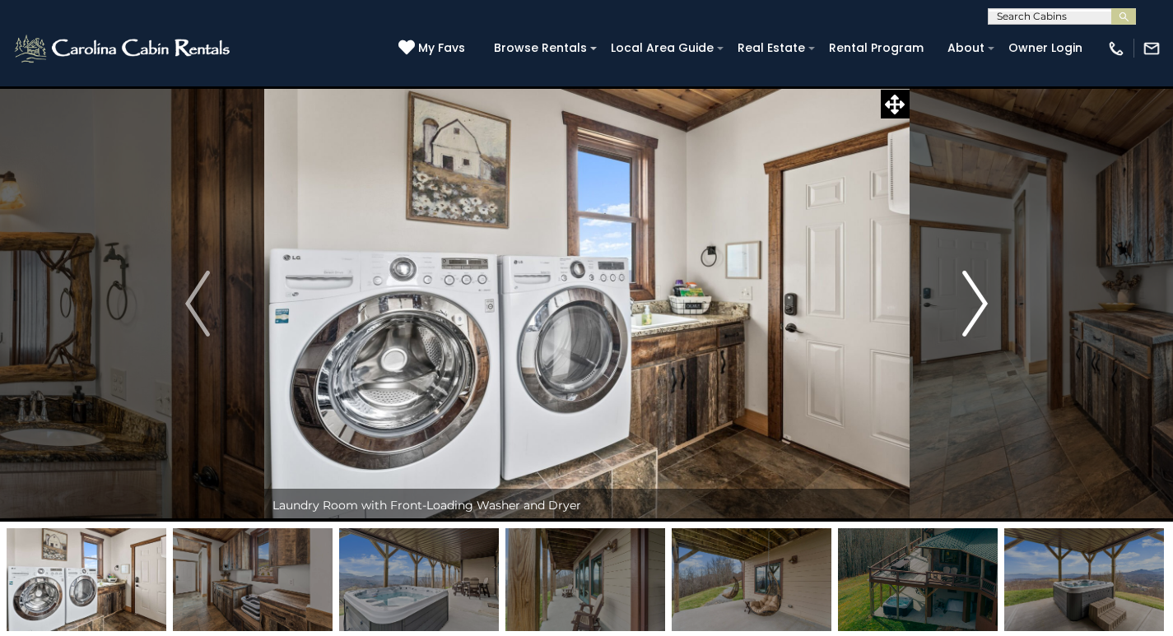
click at [946, 174] on button "Next" at bounding box center [974, 304] width 132 height 436
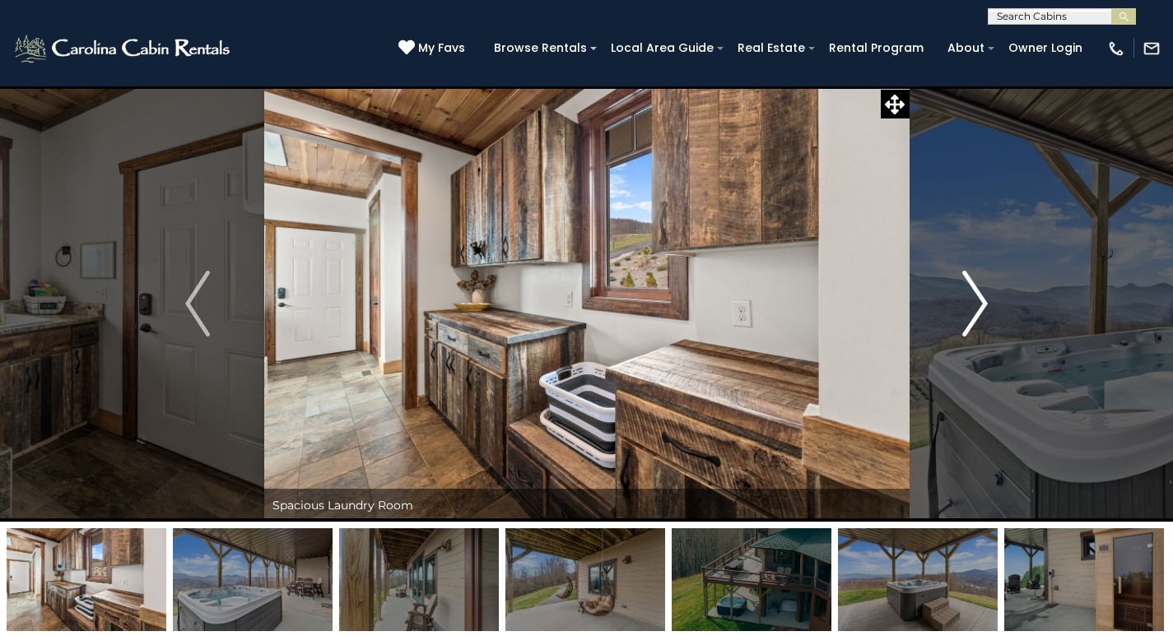
click at [944, 193] on button "Next" at bounding box center [974, 304] width 132 height 436
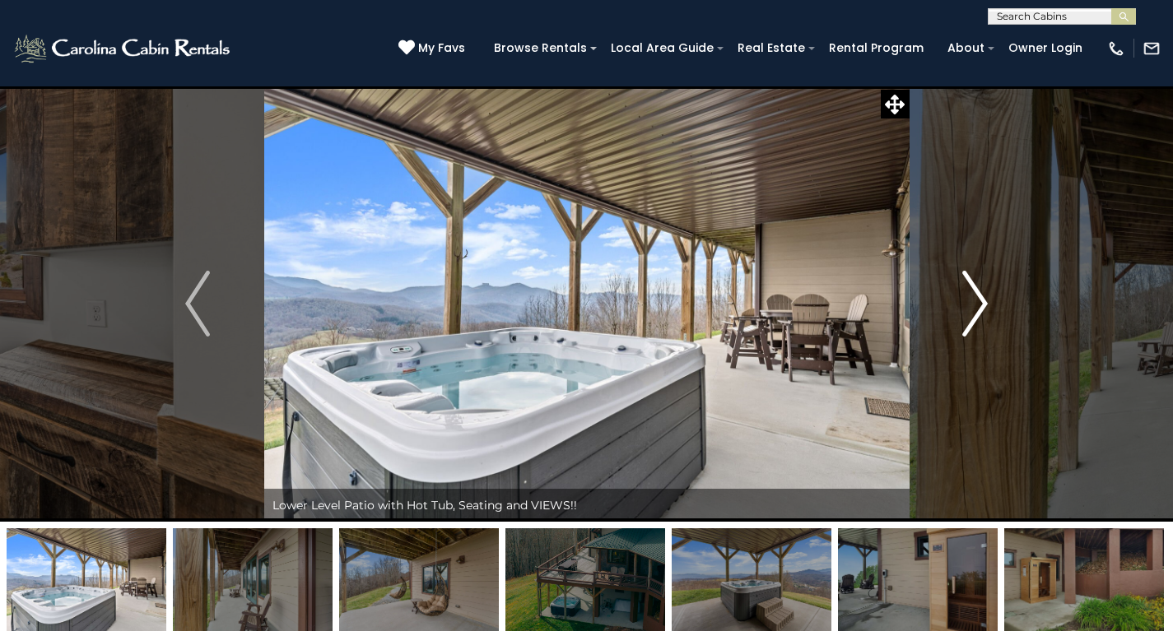
click at [946, 238] on button "Next" at bounding box center [974, 304] width 132 height 436
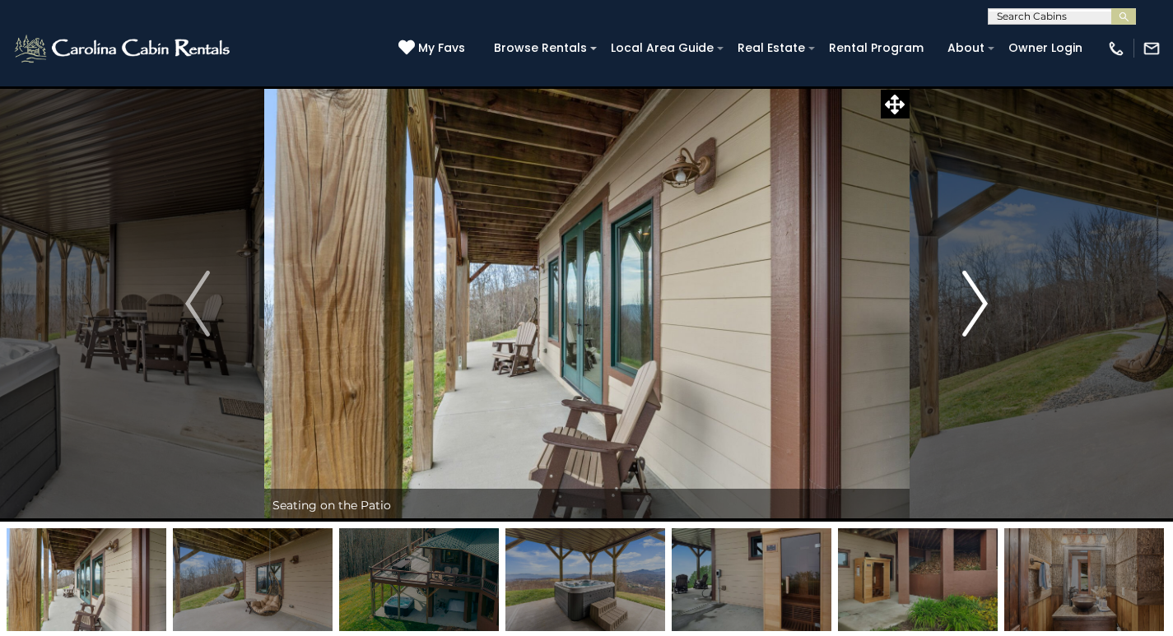
click at [946, 255] on button "Next" at bounding box center [974, 304] width 132 height 436
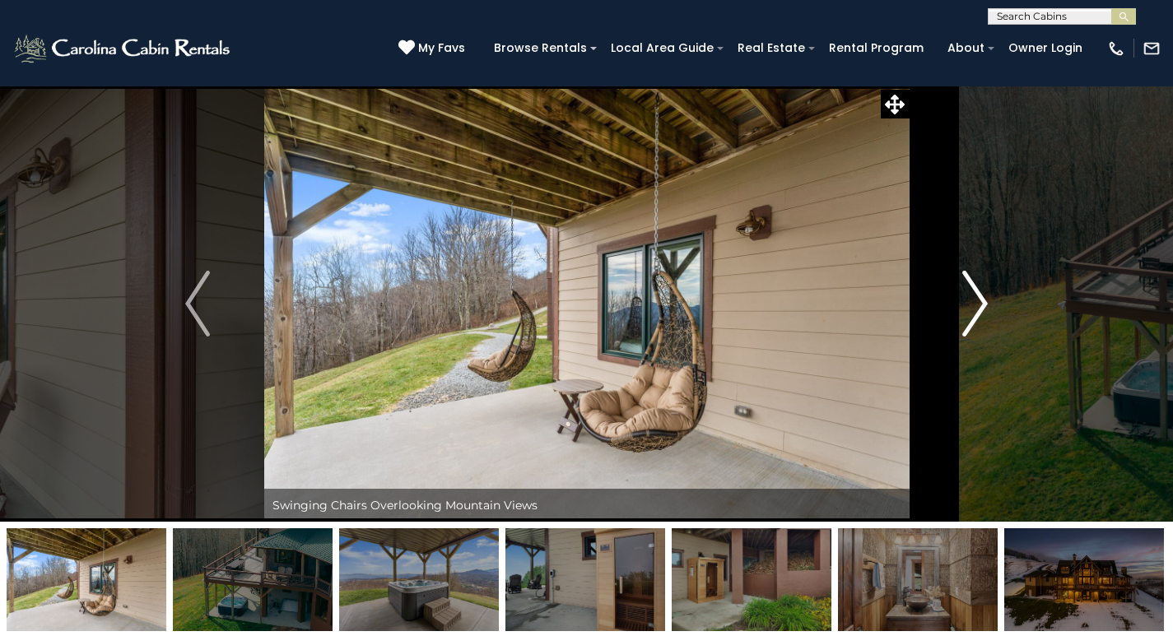
click at [963, 276] on img "Next" at bounding box center [975, 304] width 25 height 66
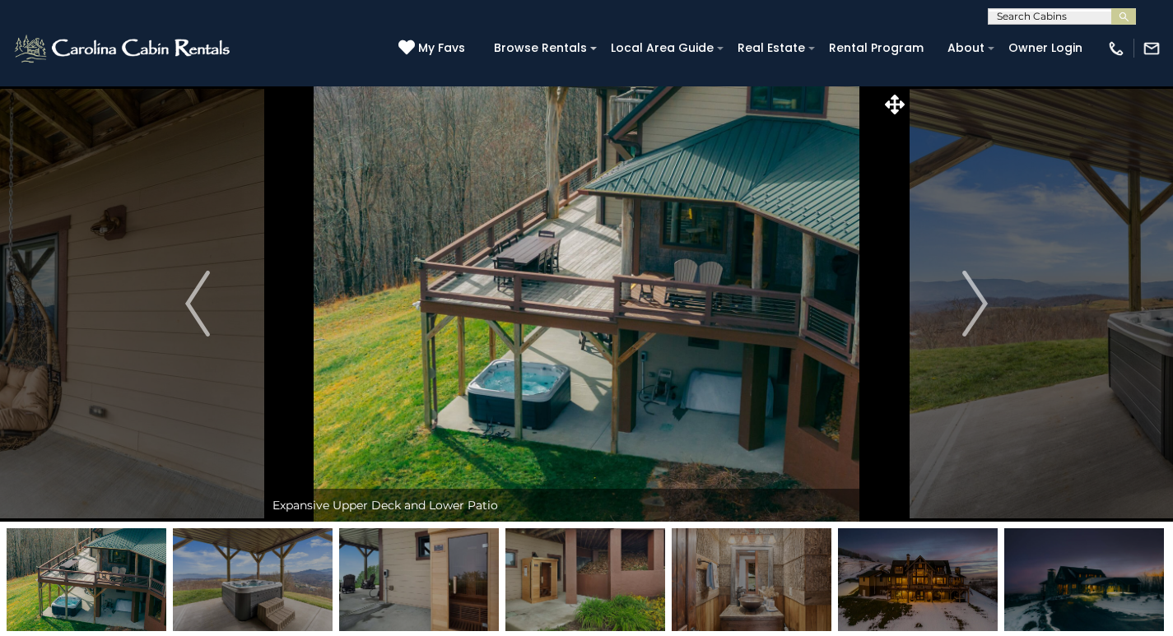
click at [484, 320] on img at bounding box center [586, 304] width 645 height 436
click at [486, 337] on img at bounding box center [586, 304] width 645 height 436
click at [485, 357] on img at bounding box center [586, 304] width 645 height 436
click at [486, 377] on img at bounding box center [586, 304] width 645 height 436
click at [1120, 12] on img "submit" at bounding box center [1123, 17] width 12 height 12
